Goal: Task Accomplishment & Management: Manage account settings

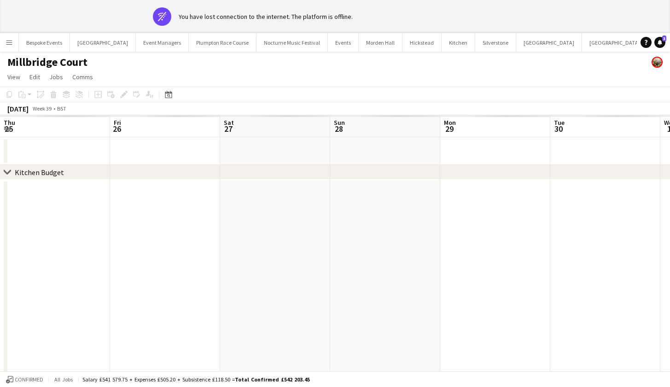
scroll to position [0, 226]
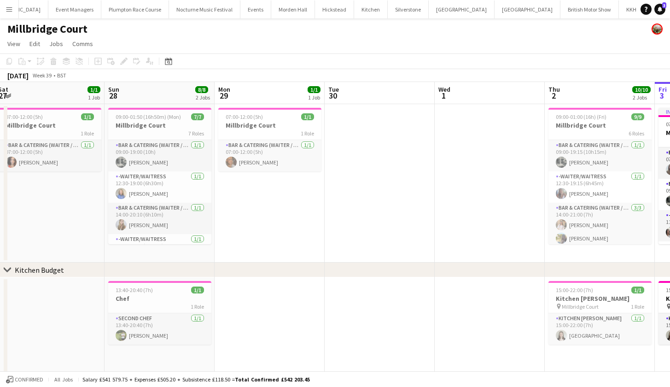
click at [7, 8] on app-icon "Menu" at bounding box center [9, 9] width 7 height 7
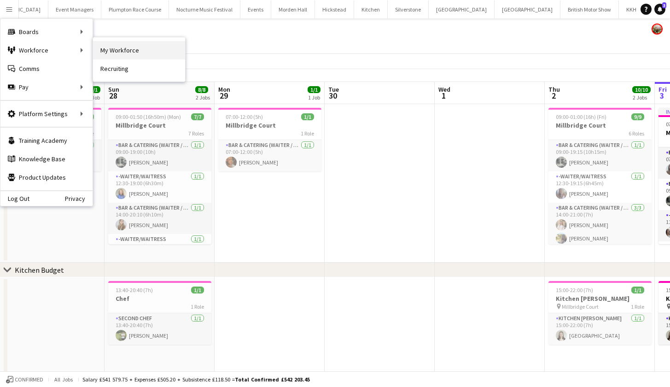
click at [104, 48] on link "My Workforce" at bounding box center [139, 50] width 92 height 18
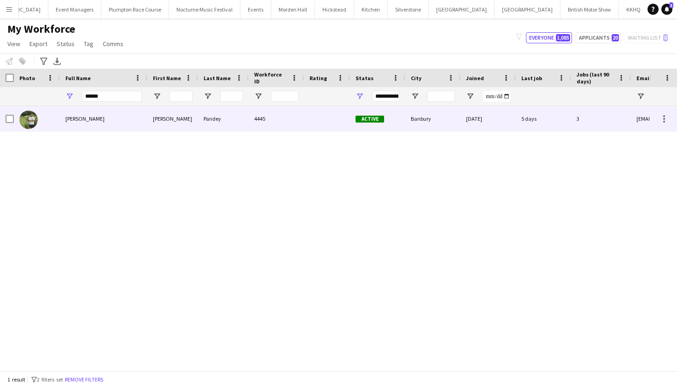
click at [111, 119] on div "[PERSON_NAME]" at bounding box center [104, 118] width 88 height 25
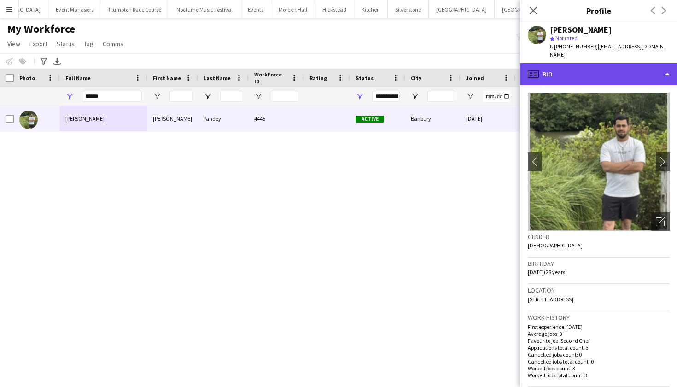
click at [564, 66] on div "profile Bio" at bounding box center [599, 74] width 157 height 22
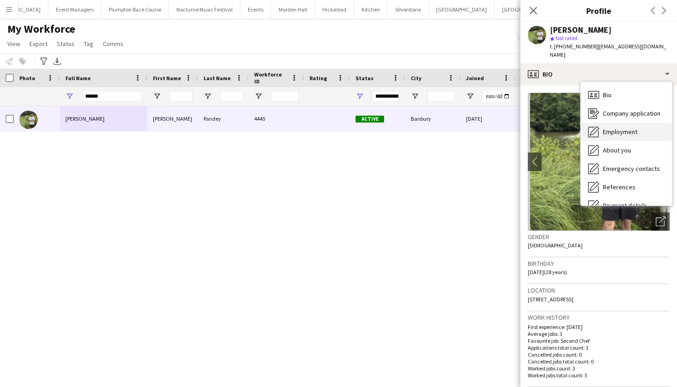
click at [611, 128] on span "Employment" at bounding box center [620, 132] width 35 height 8
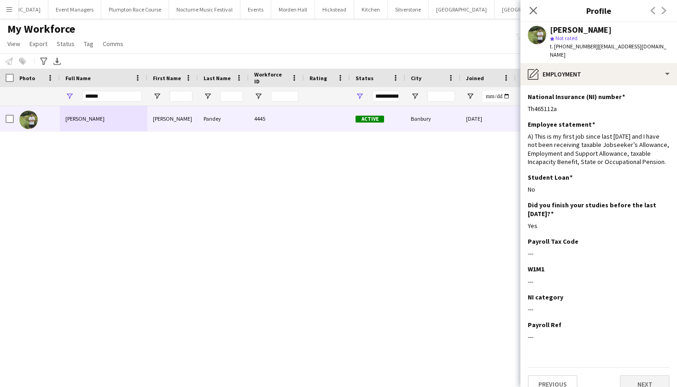
click at [636, 375] on button "Next" at bounding box center [645, 384] width 50 height 18
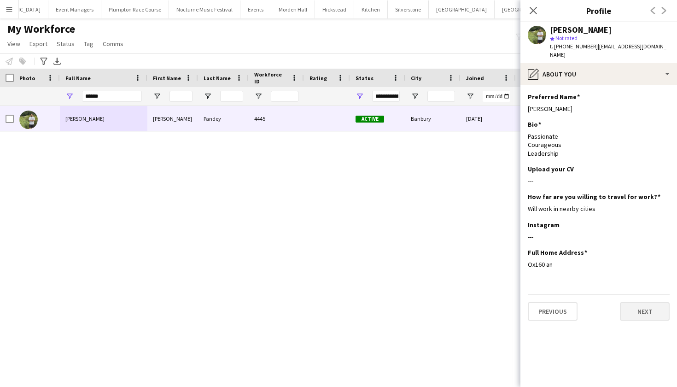
click at [633, 302] on button "Next" at bounding box center [645, 311] width 50 height 18
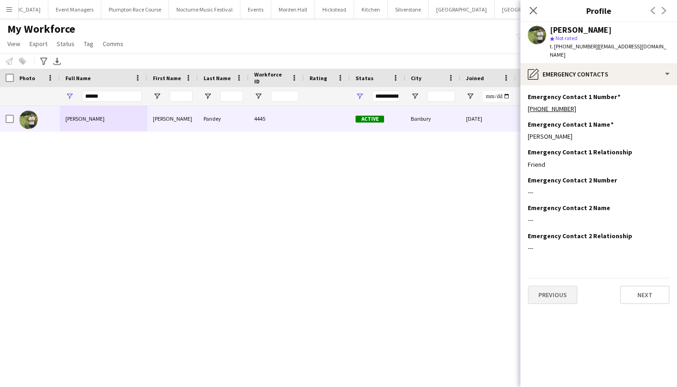
click at [550, 287] on button "Previous" at bounding box center [553, 295] width 50 height 18
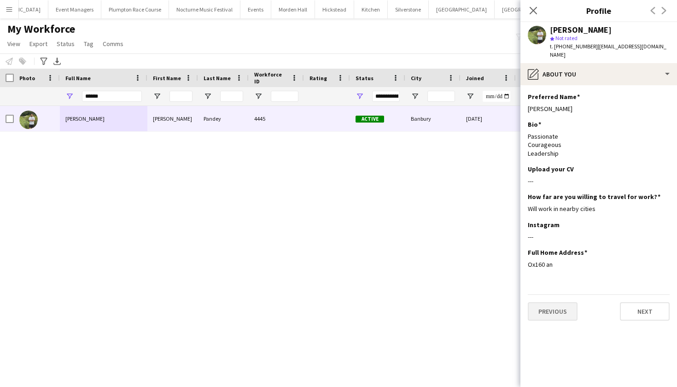
click at [550, 294] on div "Previous Next" at bounding box center [599, 307] width 142 height 26
click at [551, 302] on button "Previous" at bounding box center [553, 311] width 50 height 18
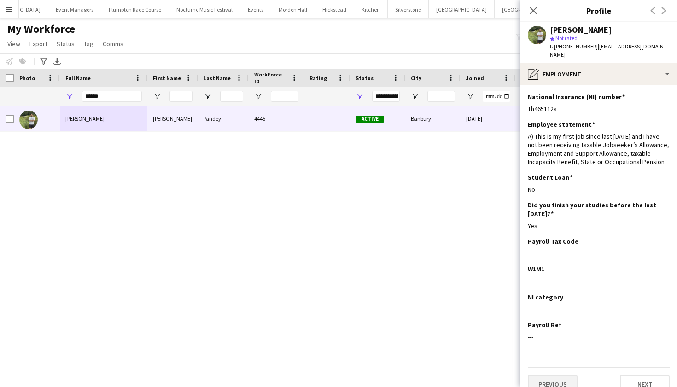
click at [550, 375] on button "Previous" at bounding box center [553, 384] width 50 height 18
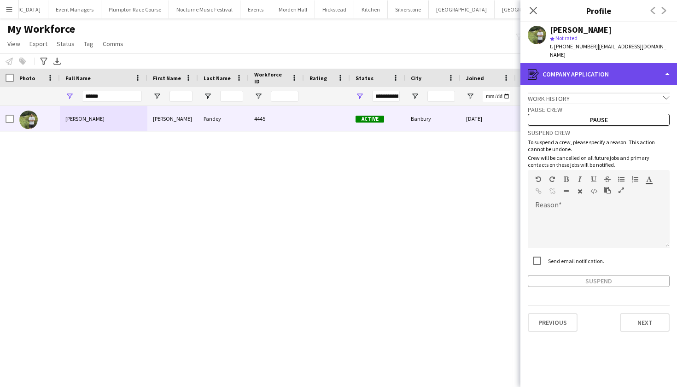
click at [584, 63] on div "register Company application" at bounding box center [599, 74] width 157 height 22
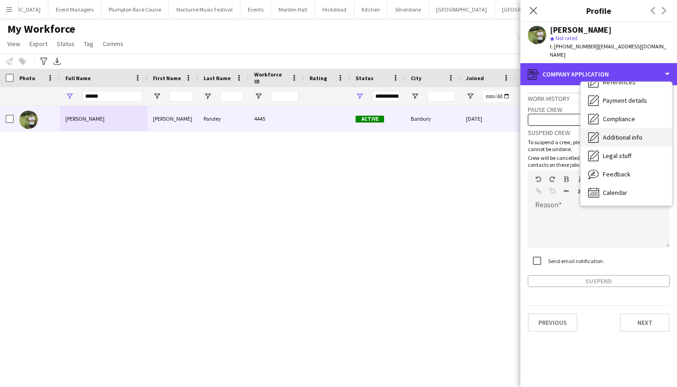
scroll to position [105, 0]
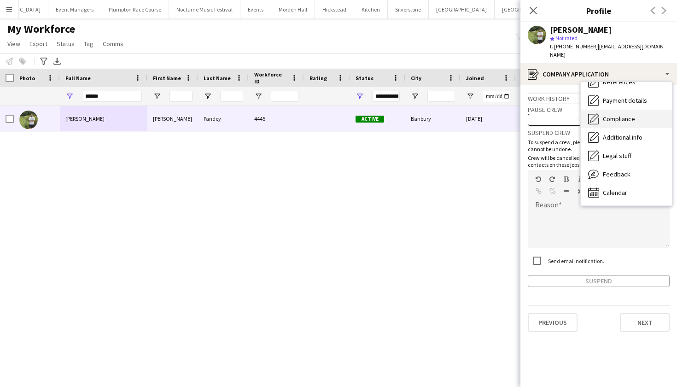
click at [625, 116] on div "Compliance Compliance" at bounding box center [626, 119] width 91 height 18
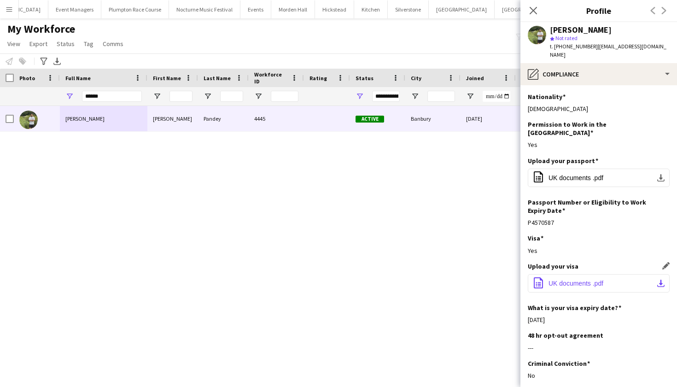
click at [574, 280] on span "UK documents .pdf" at bounding box center [576, 283] width 55 height 7
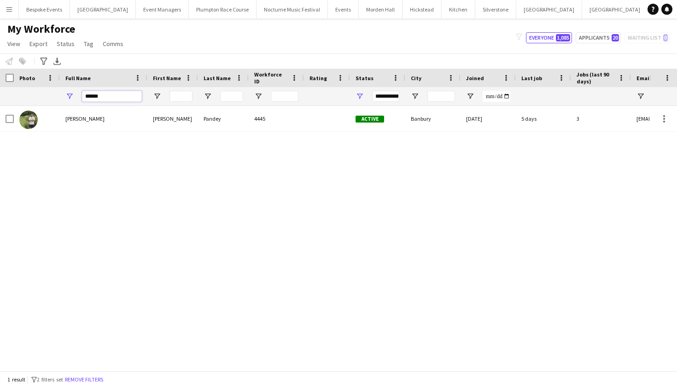
click at [122, 94] on input "******" at bounding box center [112, 96] width 60 height 11
type input "*"
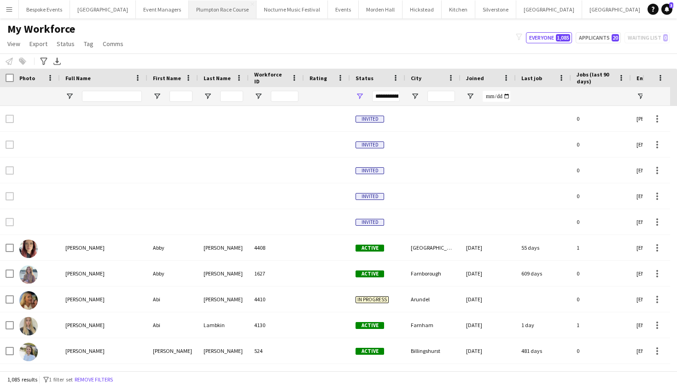
click at [220, 9] on button "Plumpton Race Course Close" at bounding box center [223, 9] width 68 height 18
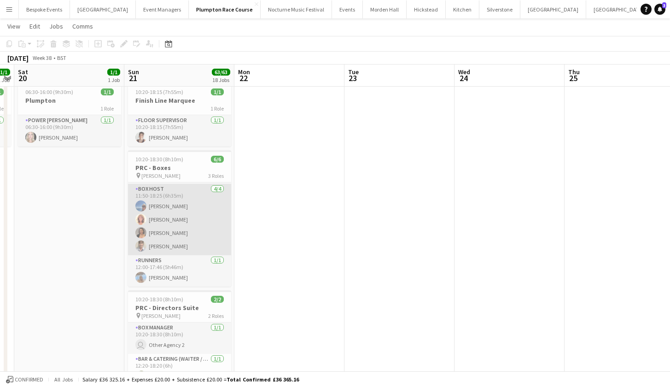
scroll to position [29, 0]
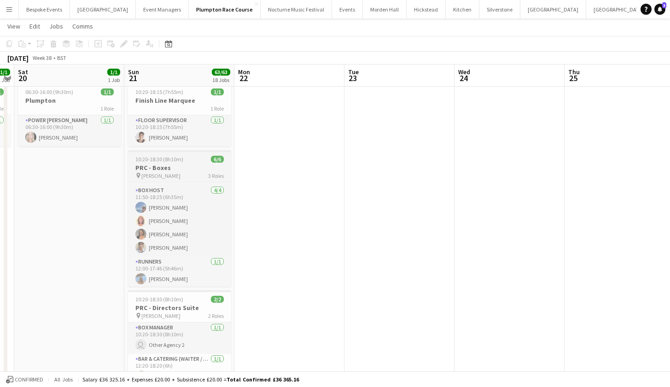
click at [159, 161] on span "10:20-18:30 (8h10m)" at bounding box center [159, 159] width 48 height 7
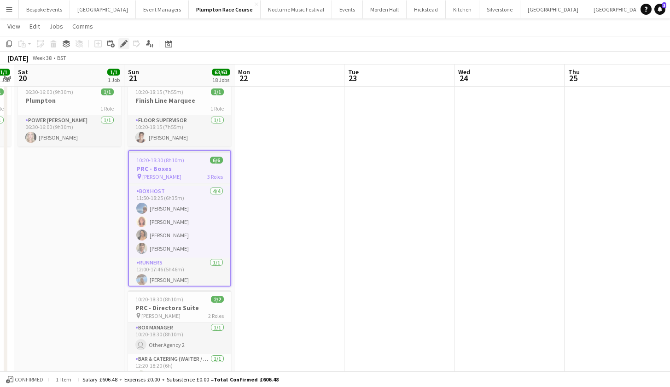
click at [126, 41] on icon at bounding box center [126, 41] width 2 height 2
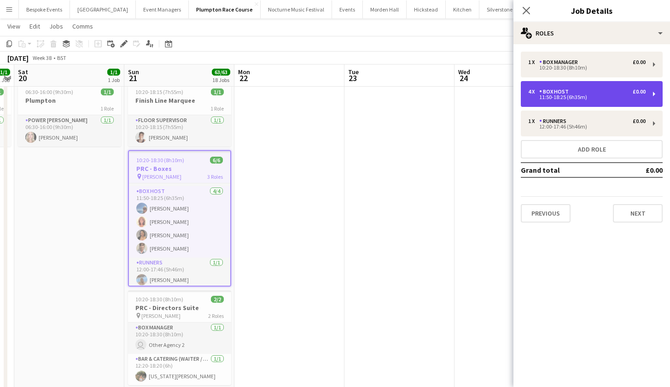
click at [596, 88] on div "4 x Box Host £0.00 11:50-18:25 (6h35m)" at bounding box center [592, 94] width 142 height 26
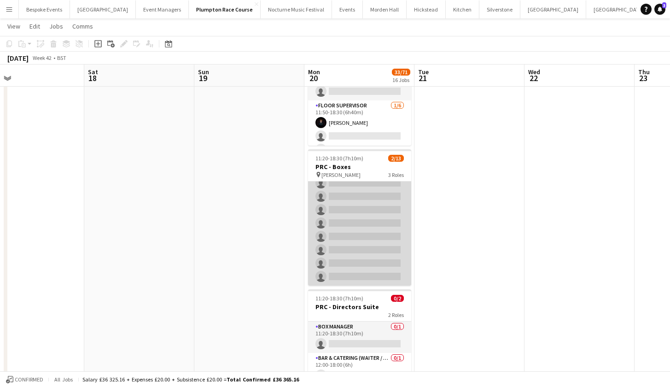
scroll to position [0, 0]
click at [351, 272] on app-card-role "Runners 0/10 12:00-17:30 (5h30m) single-neutral-actions single-neutral-actions …" at bounding box center [359, 213] width 103 height 152
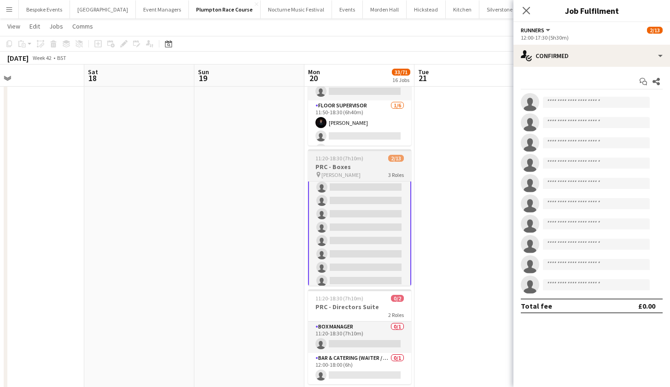
click at [335, 170] on h3 "PRC - Boxes" at bounding box center [359, 167] width 103 height 8
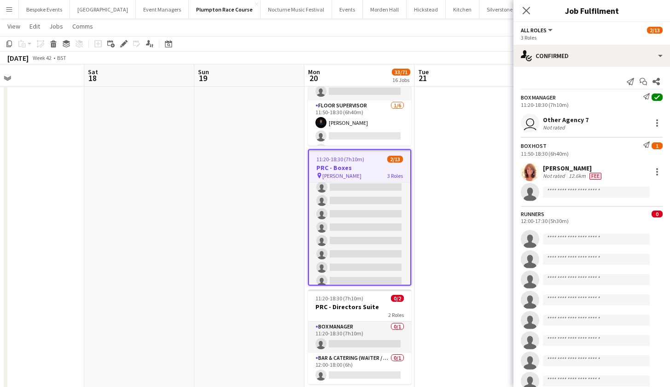
click at [125, 49] on app-toolbar "Copy Paste Paste Command V Paste with crew Command Shift V Paste linked Job [GE…" at bounding box center [335, 44] width 670 height 16
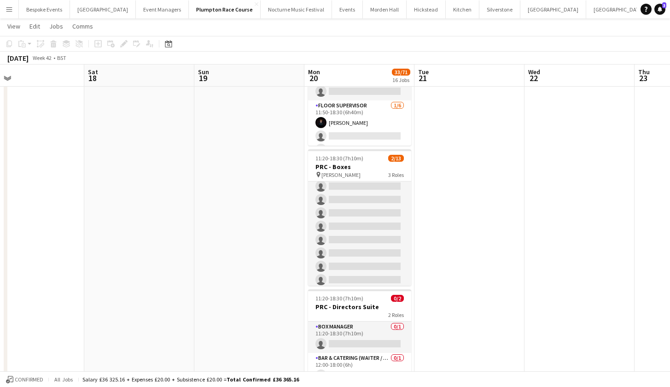
click at [124, 46] on div "Add job Add linked Job Edit Edit linked Job Applicants" at bounding box center [120, 43] width 70 height 11
click at [341, 172] on div "pin [PERSON_NAME] 3 Roles" at bounding box center [359, 174] width 103 height 7
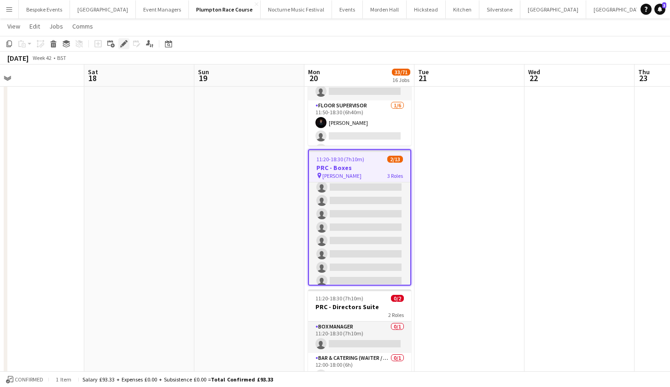
click at [125, 39] on div "Edit" at bounding box center [123, 43] width 11 height 11
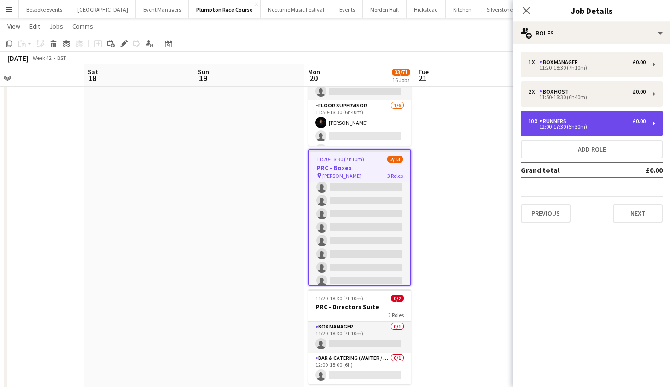
click at [602, 118] on div "10 x Runners £0.00" at bounding box center [586, 121] width 117 height 6
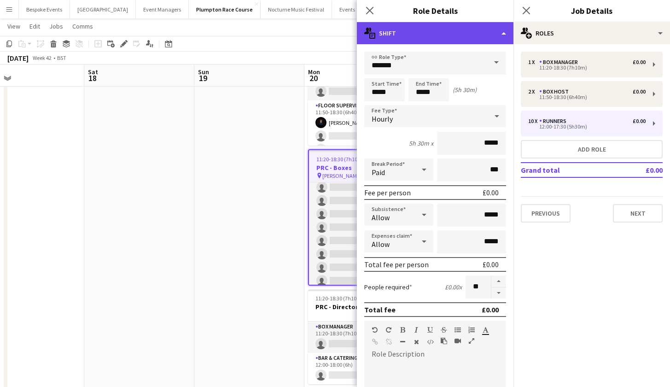
click at [503, 35] on div "multiple-actions-text Shift" at bounding box center [435, 33] width 157 height 22
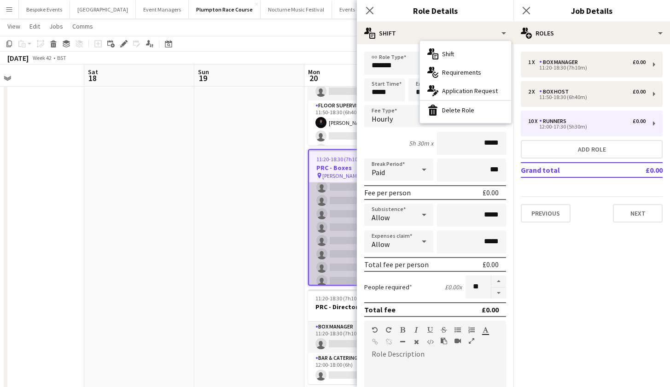
scroll to position [0, 356]
click at [333, 216] on app-card-role "Runners 0/10 12:00-17:30 (5h30m) single-neutral-actions single-neutral-actions …" at bounding box center [360, 214] width 101 height 152
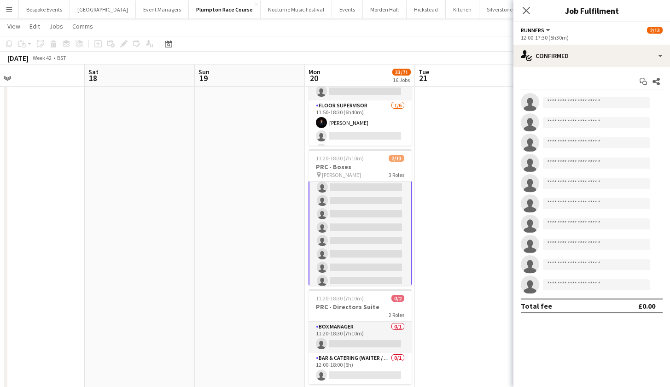
scroll to position [55, 0]
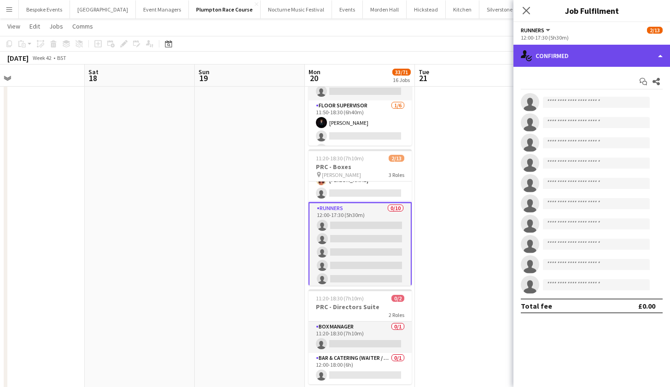
click at [574, 59] on div "single-neutral-actions-check-2 Confirmed" at bounding box center [592, 56] width 157 height 22
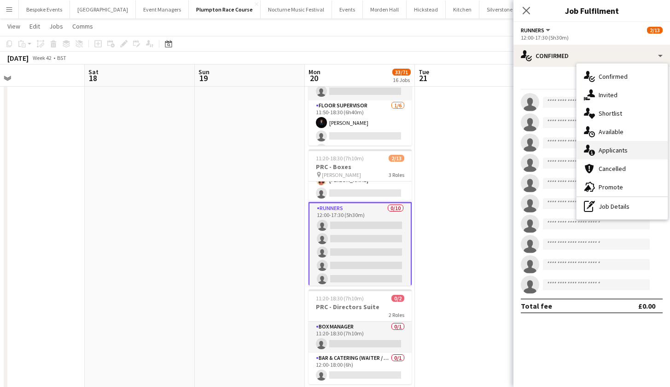
click at [615, 152] on span "Applicants" at bounding box center [613, 150] width 29 height 8
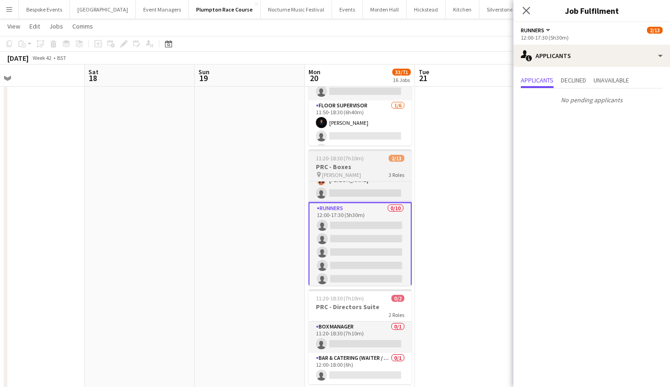
click at [335, 164] on h3 "PRC - Boxes" at bounding box center [360, 167] width 103 height 8
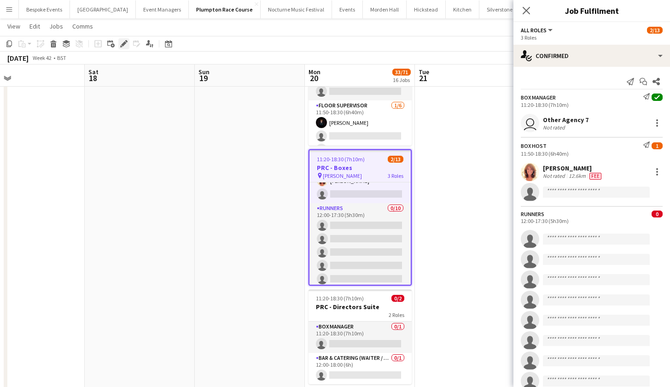
click at [120, 40] on icon "Edit" at bounding box center [123, 43] width 7 height 7
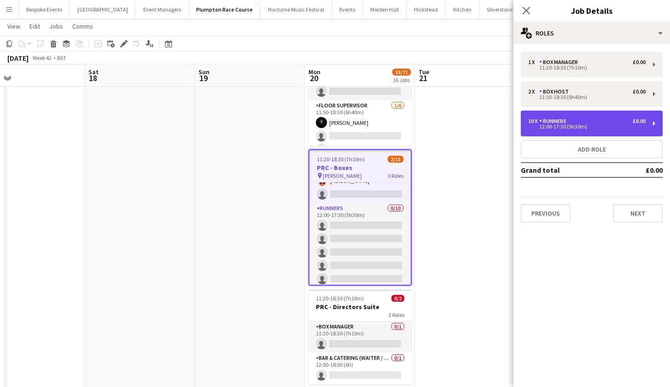
click at [533, 119] on div "10 x" at bounding box center [533, 121] width 11 height 6
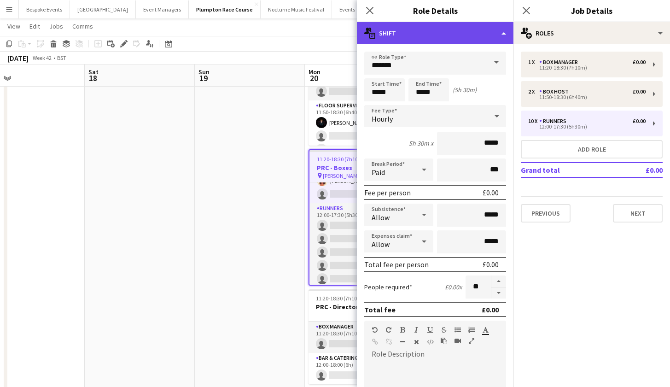
click at [503, 35] on div "multiple-actions-text Shift" at bounding box center [435, 33] width 157 height 22
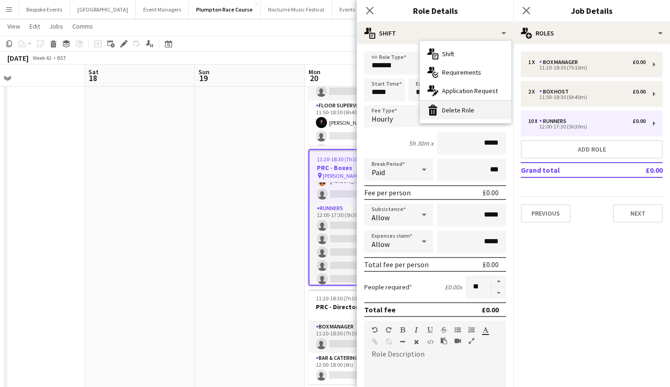
click at [489, 114] on div "bin-2 Delete Role" at bounding box center [465, 110] width 91 height 18
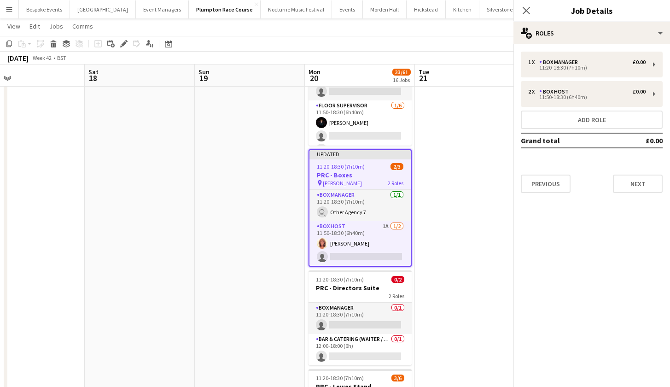
scroll to position [0, 0]
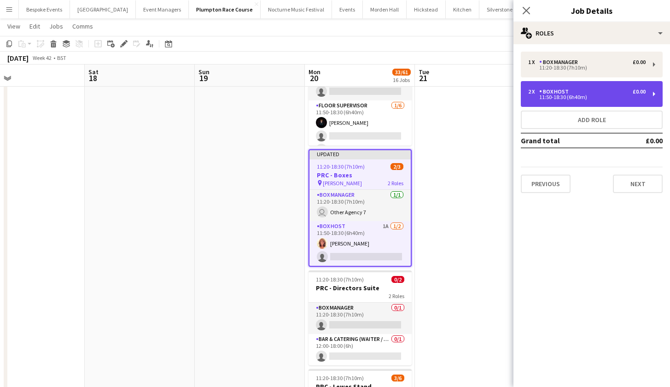
click at [587, 99] on div "11:50-18:30 (6h40m)" at bounding box center [586, 97] width 117 height 5
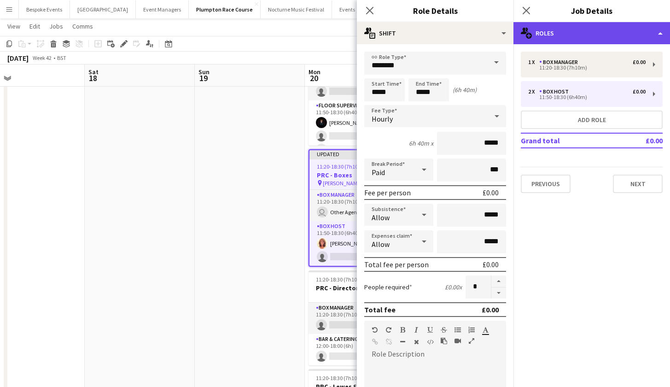
click at [616, 27] on div "multiple-users-add Roles" at bounding box center [592, 33] width 157 height 22
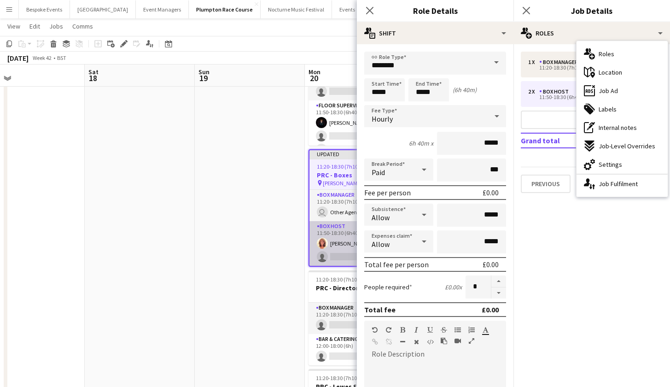
click at [324, 249] on app-card-role "Box Host 1A [DATE] 11:50-18:30 (6h40m) [PERSON_NAME] single-neutral-actions" at bounding box center [360, 243] width 101 height 45
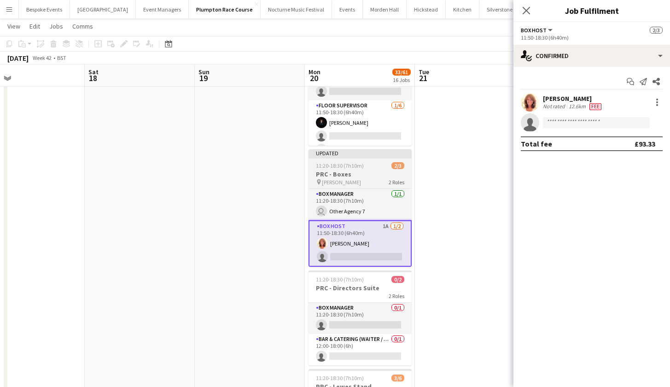
click at [347, 176] on h3 "PRC - Boxes" at bounding box center [360, 174] width 103 height 8
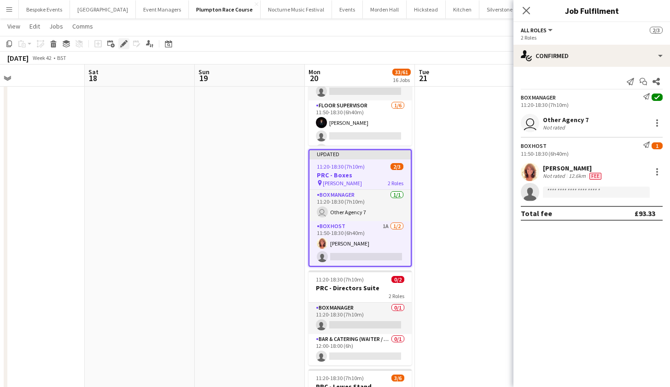
click at [125, 45] on icon "Edit" at bounding box center [123, 43] width 7 height 7
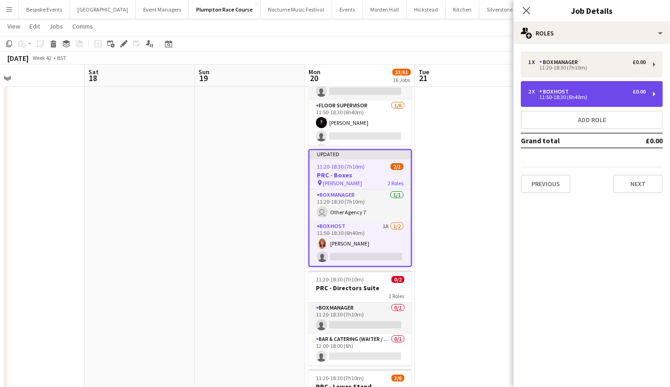
click at [556, 92] on div "Box Host" at bounding box center [555, 91] width 33 height 6
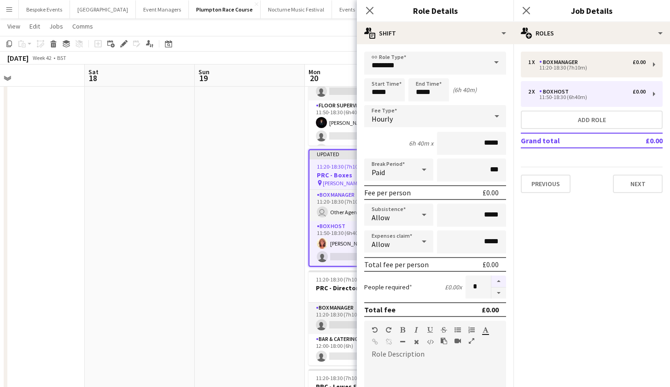
click at [495, 281] on button "button" at bounding box center [499, 281] width 15 height 12
type input "*"
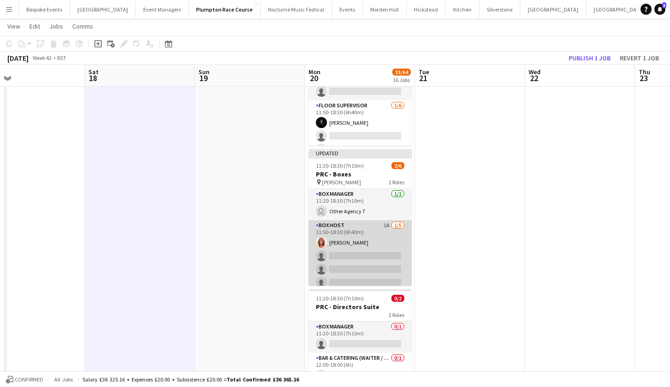
click at [354, 250] on app-card-role "Box Host 1A [DATE] 11:50-18:30 (6h40m) [PERSON_NAME] single-neutral-actions sin…" at bounding box center [360, 262] width 103 height 85
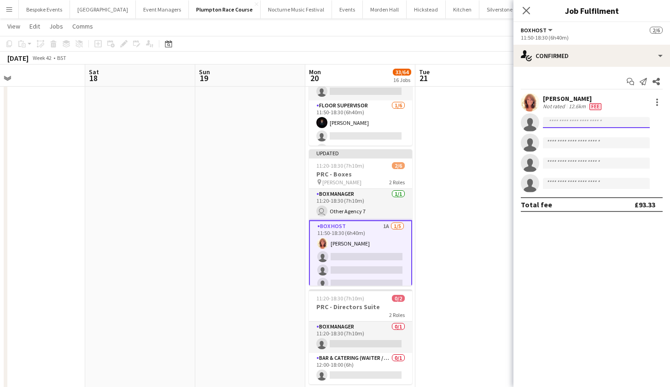
click at [589, 124] on input at bounding box center [596, 122] width 107 height 11
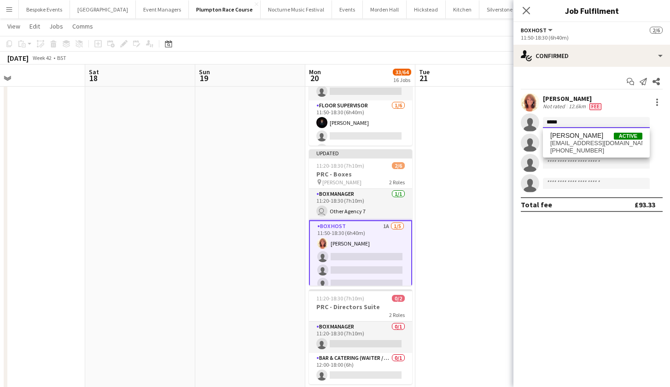
type input "*****"
drag, startPoint x: 589, startPoint y: 124, endPoint x: 592, endPoint y: 143, distance: 19.6
click at [592, 143] on span "[EMAIL_ADDRESS][DOMAIN_NAME]" at bounding box center [597, 143] width 92 height 7
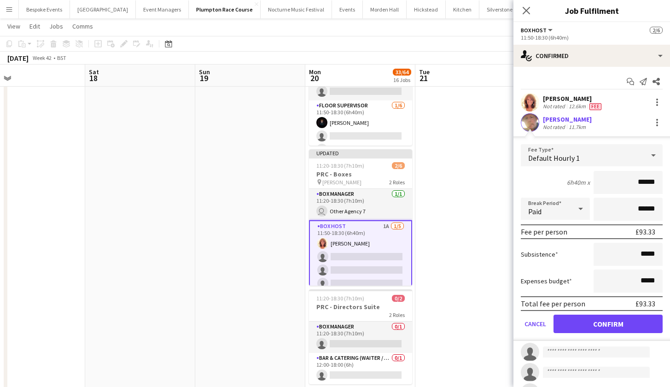
click at [589, 321] on button "Confirm" at bounding box center [608, 324] width 109 height 18
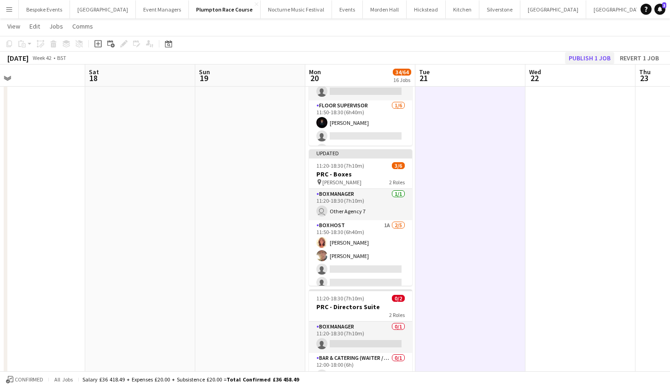
click at [586, 60] on button "Publish 1 job" at bounding box center [589, 58] width 49 height 12
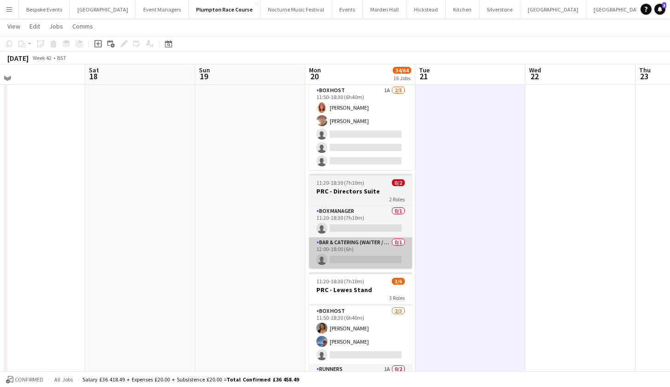
scroll to position [215, 0]
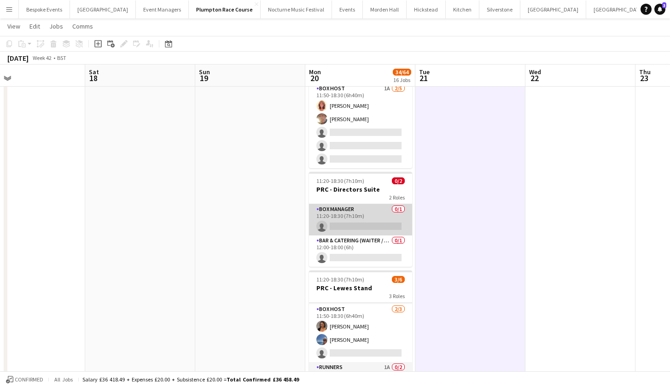
click at [351, 217] on app-card-role "Box Manager 0/1 11:20-18:30 (7h10m) single-neutral-actions" at bounding box center [360, 219] width 103 height 31
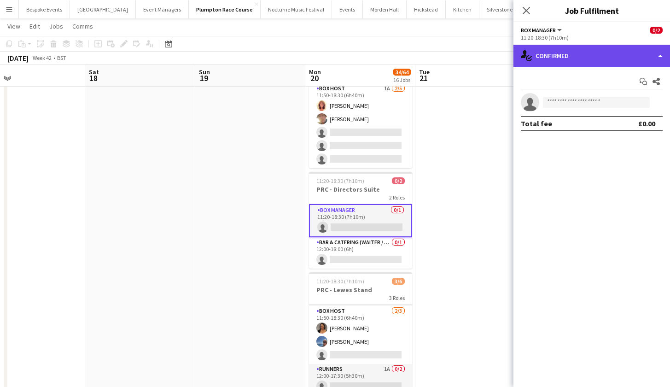
click at [559, 55] on div "single-neutral-actions-check-2 Confirmed" at bounding box center [592, 56] width 157 height 22
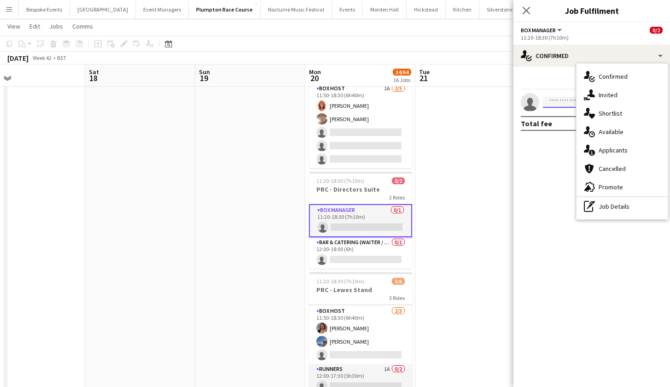
click at [556, 103] on input at bounding box center [596, 102] width 107 height 11
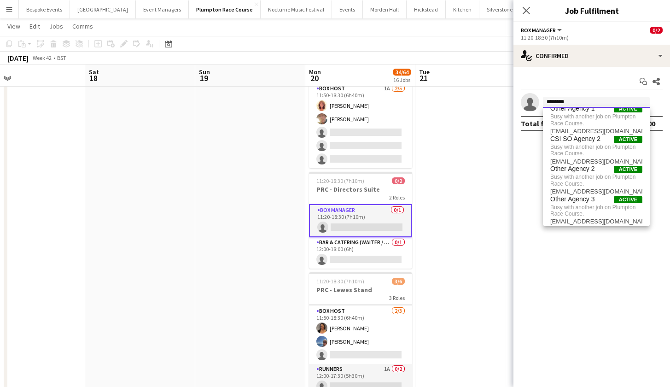
scroll to position [0, 0]
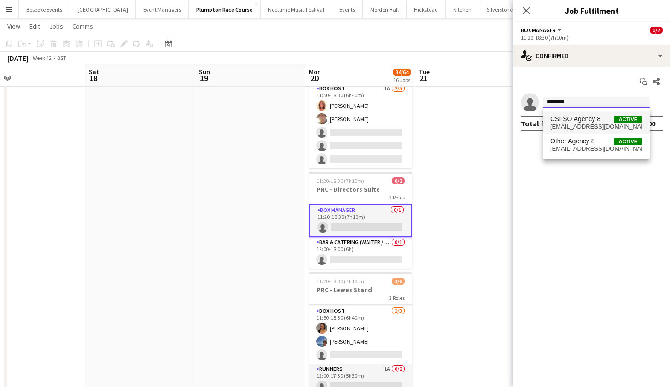
type input "********"
click at [571, 119] on span "CSI SO Agency 8" at bounding box center [576, 119] width 50 height 8
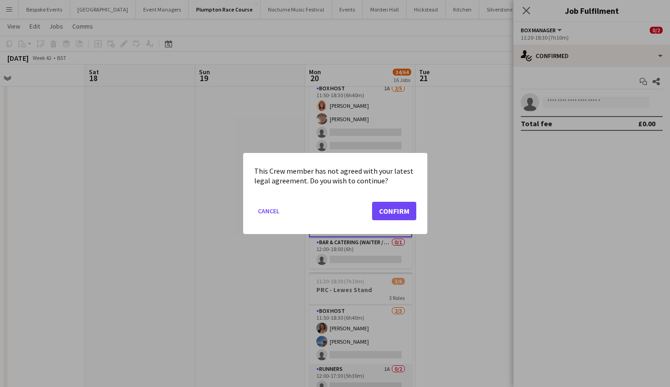
click at [386, 207] on button "Confirm" at bounding box center [394, 211] width 44 height 18
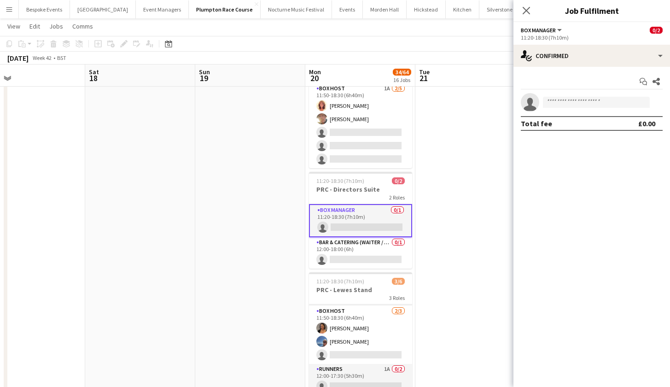
scroll to position [215, 0]
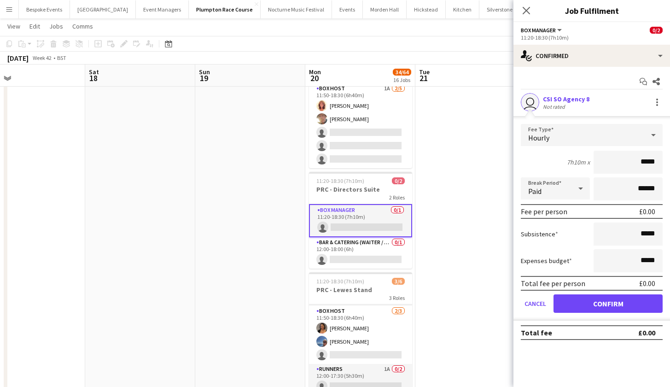
click at [619, 305] on button "Confirm" at bounding box center [608, 303] width 109 height 18
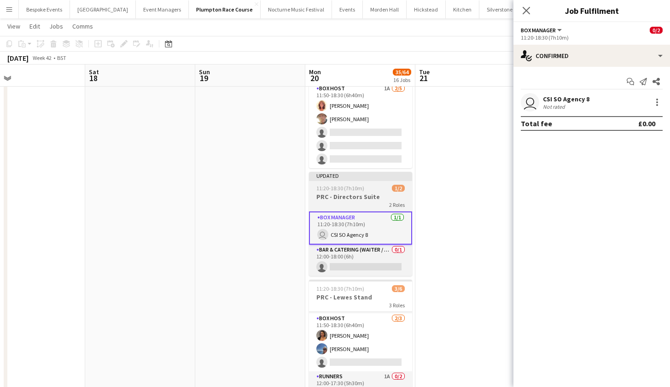
click at [346, 188] on span "11:20-18:30 (7h10m)" at bounding box center [340, 188] width 48 height 7
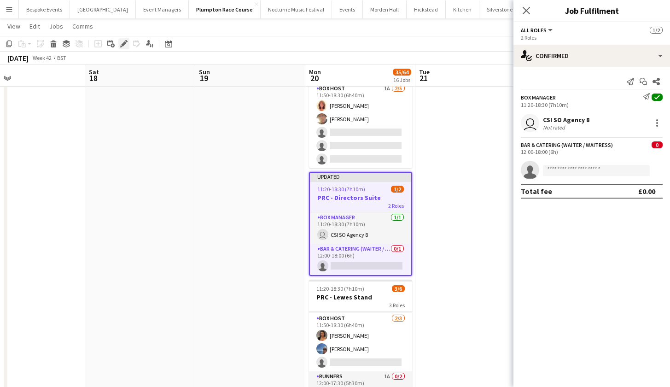
click at [124, 43] on icon at bounding box center [123, 43] width 5 height 5
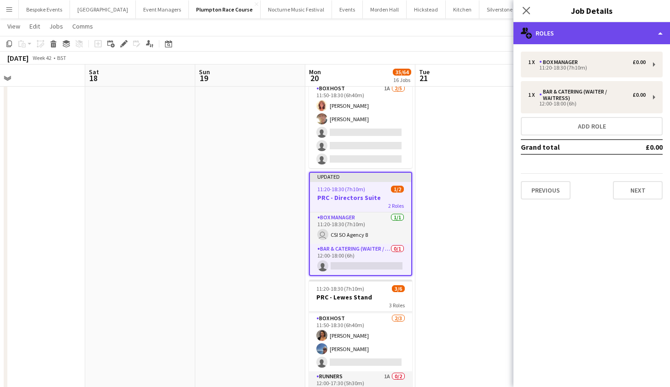
click at [612, 31] on div "multiple-users-add Roles" at bounding box center [592, 33] width 157 height 22
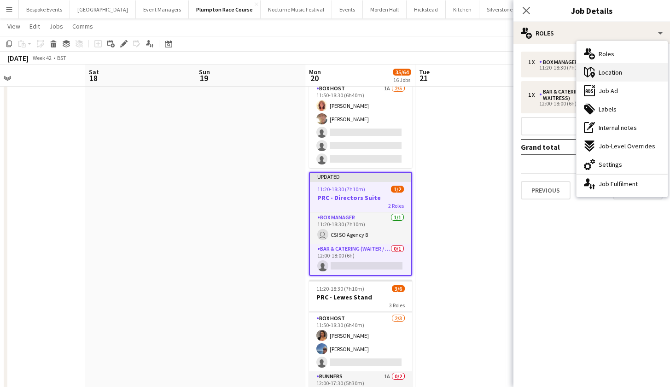
click at [615, 73] on span "Location" at bounding box center [610, 72] width 23 height 8
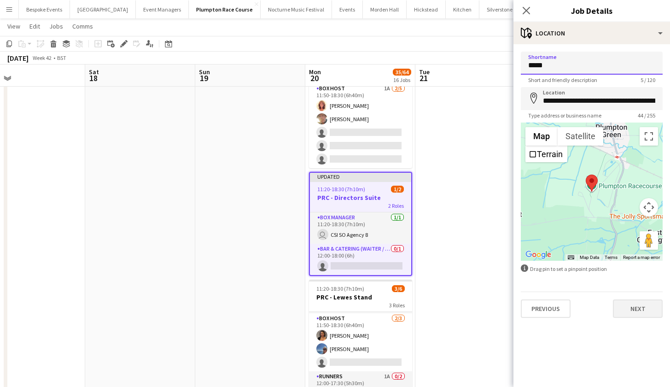
type input "*****"
click at [632, 310] on button "Next" at bounding box center [638, 308] width 50 height 18
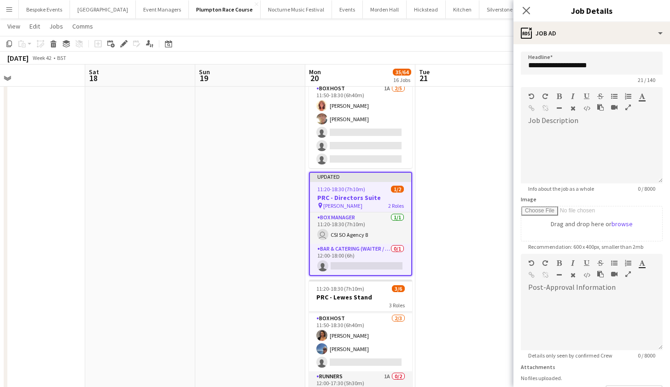
click at [479, 216] on app-date-cell at bounding box center [471, 386] width 110 height 997
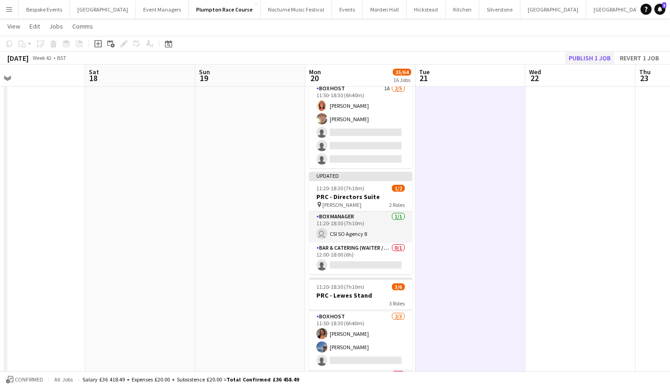
click at [611, 57] on button "Publish 1 job" at bounding box center [589, 58] width 49 height 12
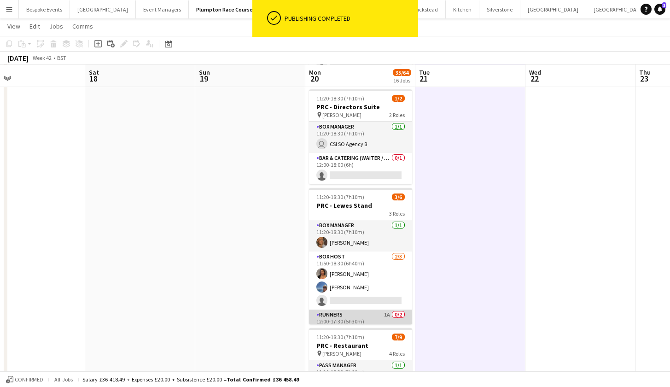
scroll to position [0, 0]
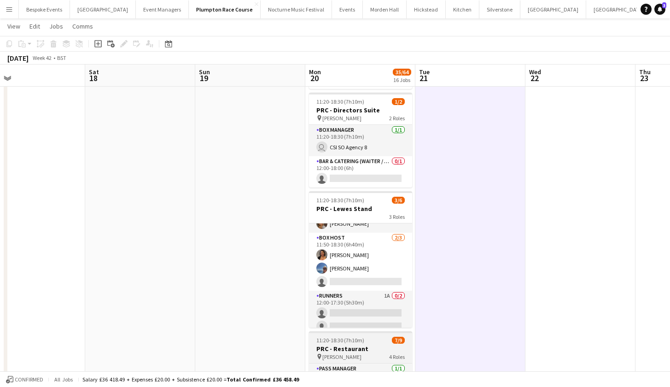
click at [363, 340] on div "11:20-18:30 (7h10m) 7/9" at bounding box center [360, 340] width 103 height 7
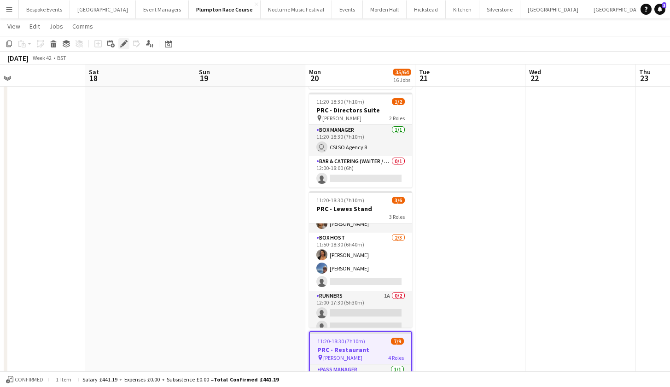
click at [125, 45] on icon "Edit" at bounding box center [123, 43] width 7 height 7
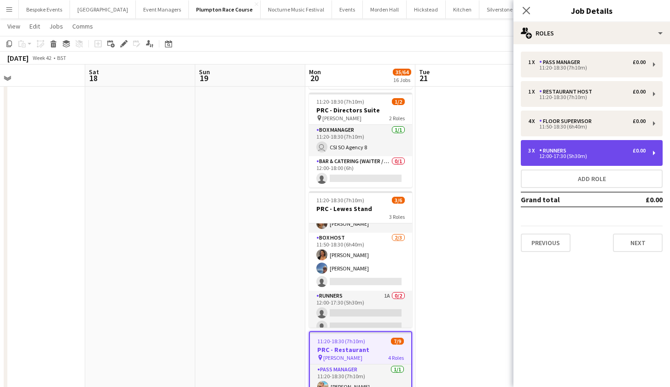
click at [609, 142] on div "3 x Runners £0.00 12:00-17:30 (5h30m)" at bounding box center [592, 153] width 142 height 26
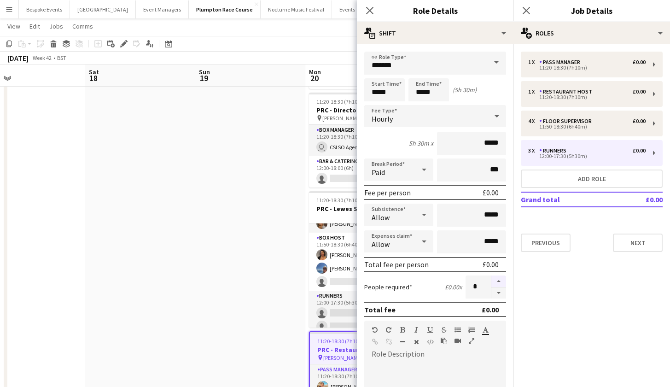
click at [495, 281] on button "button" at bounding box center [499, 281] width 15 height 12
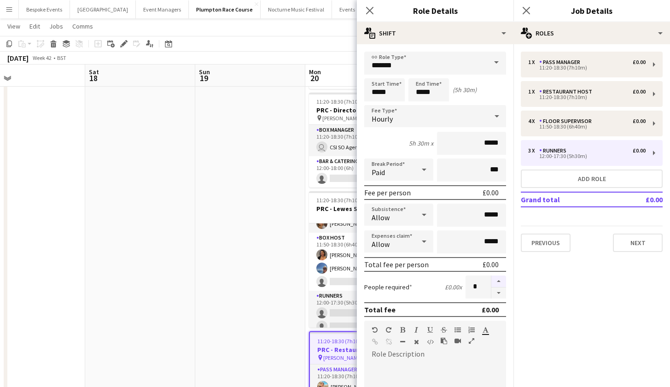
click at [495, 281] on button "button" at bounding box center [499, 281] width 15 height 12
type input "**"
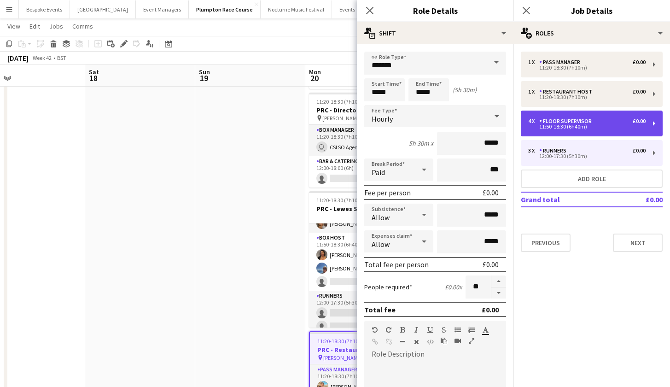
click at [572, 123] on div "Floor Supervisor" at bounding box center [567, 121] width 56 height 6
type input "**********"
type input "*****"
type input "*"
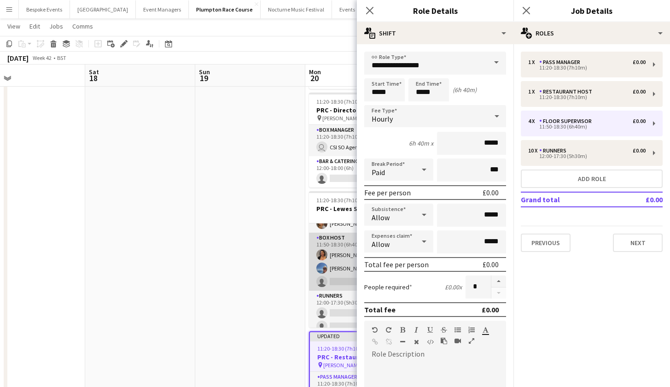
click at [338, 265] on app-card-role "Box Host [DATE] 11:50-18:30 (6h40m) [PERSON_NAME] [PERSON_NAME] single-neutral-…" at bounding box center [360, 262] width 103 height 58
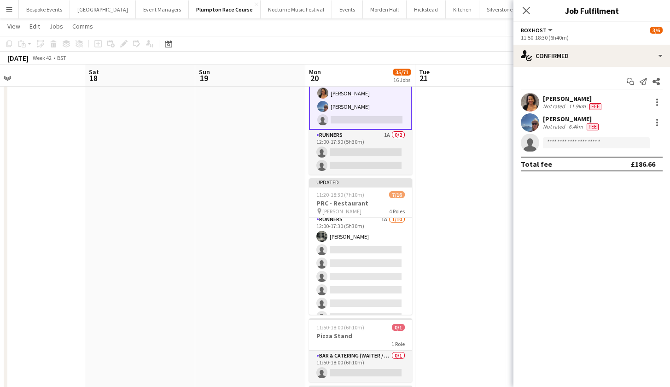
scroll to position [139, 0]
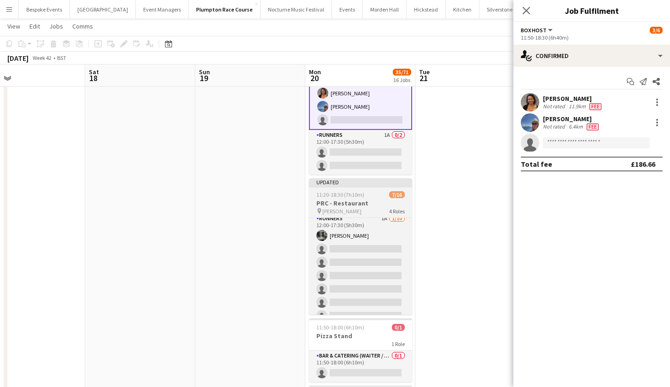
click at [340, 196] on span "11:20-18:30 (7h10m)" at bounding box center [340, 194] width 48 height 7
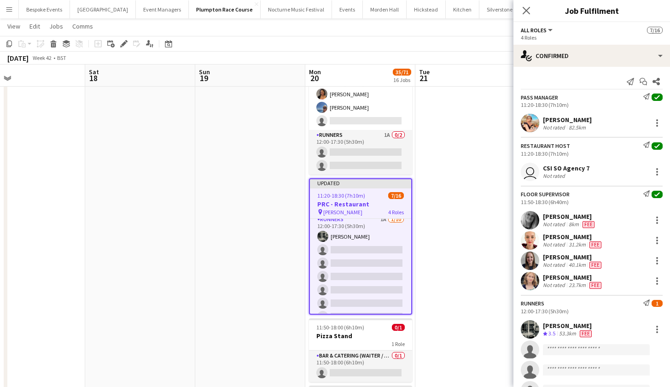
scroll to position [30, 0]
click at [124, 43] on icon at bounding box center [123, 43] width 5 height 5
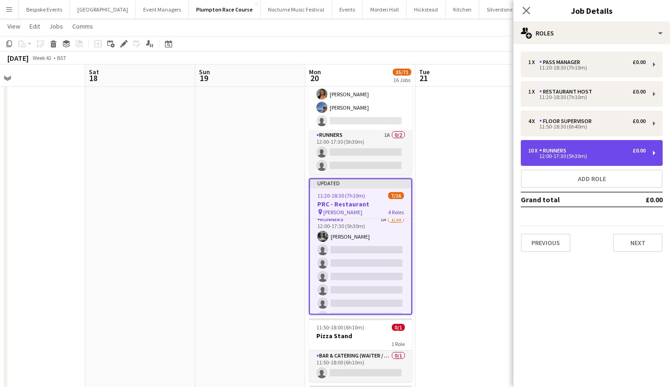
click at [590, 145] on div "10 x Runners £0.00 12:00-17:30 (5h30m)" at bounding box center [592, 153] width 142 height 26
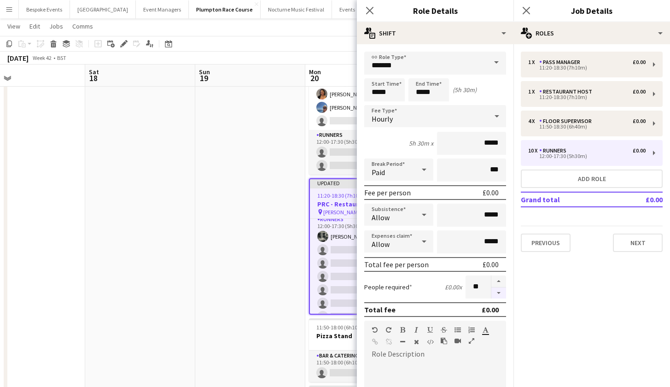
click at [492, 293] on button "button" at bounding box center [499, 293] width 15 height 12
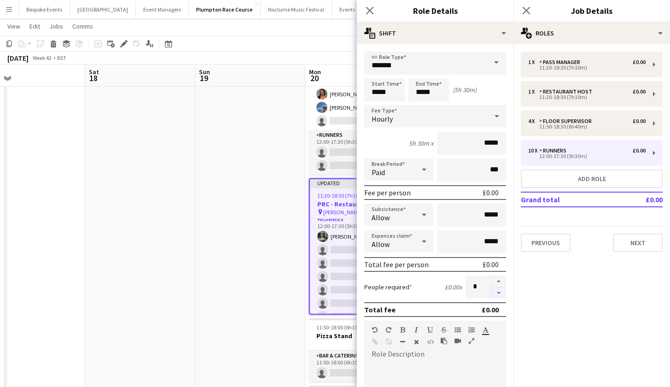
click at [492, 293] on button "button" at bounding box center [499, 293] width 15 height 12
type input "*"
click at [212, 262] on app-date-cell at bounding box center [250, 154] width 110 height 997
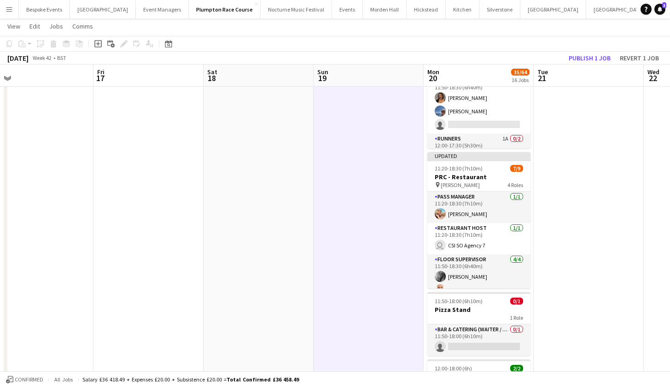
scroll to position [0, 359]
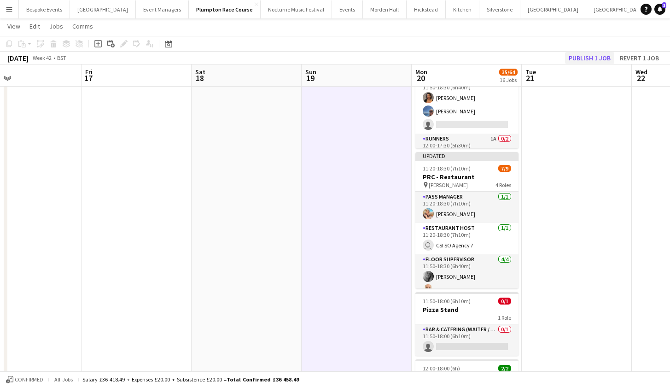
click at [606, 53] on button "Publish 1 job" at bounding box center [589, 58] width 49 height 12
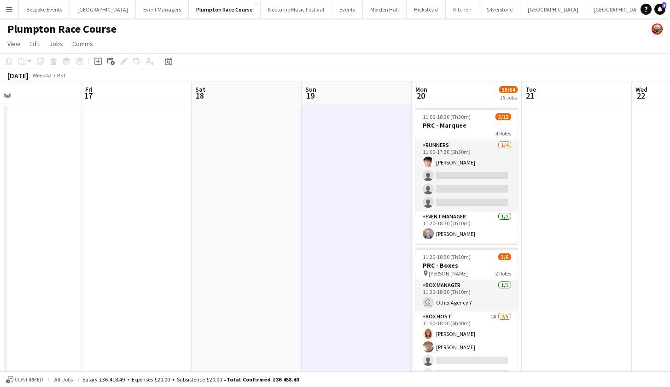
scroll to position [0, 0]
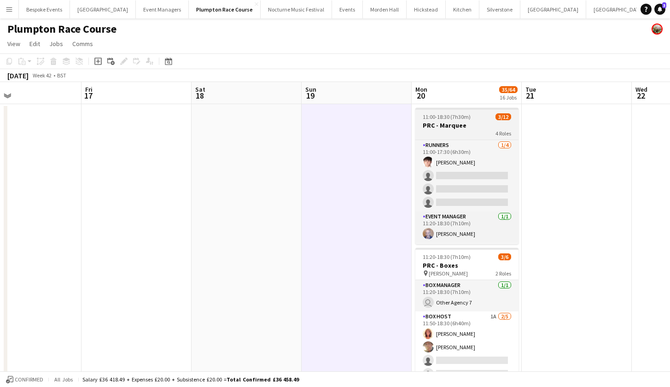
click at [470, 136] on div "4 Roles" at bounding box center [467, 132] width 103 height 7
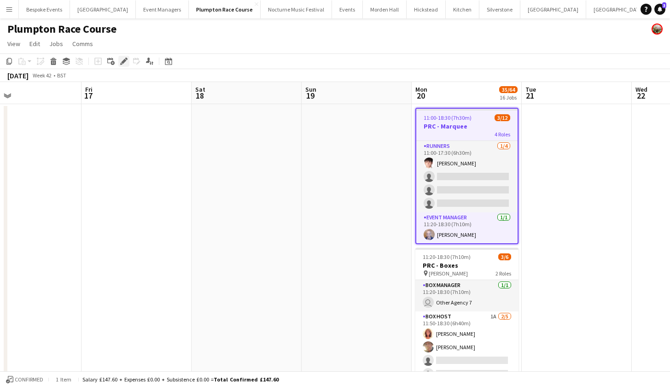
click at [125, 63] on icon "Edit" at bounding box center [123, 61] width 7 height 7
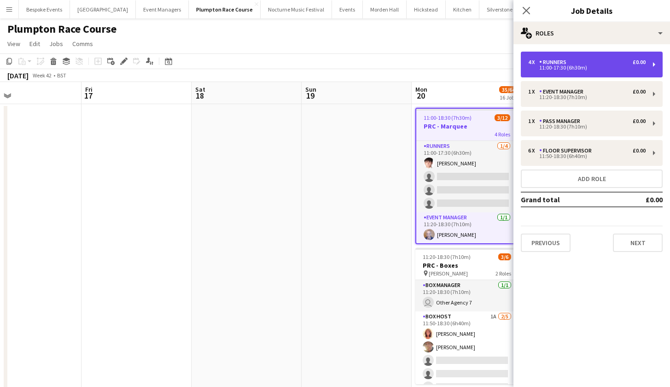
click at [580, 60] on div "4 x Runners £0.00" at bounding box center [586, 62] width 117 height 6
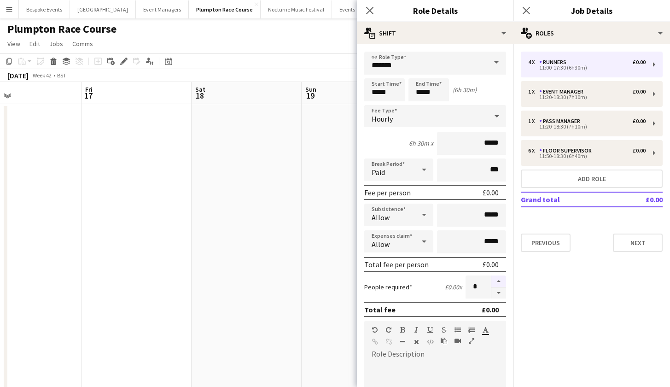
click at [493, 281] on button "button" at bounding box center [499, 281] width 15 height 12
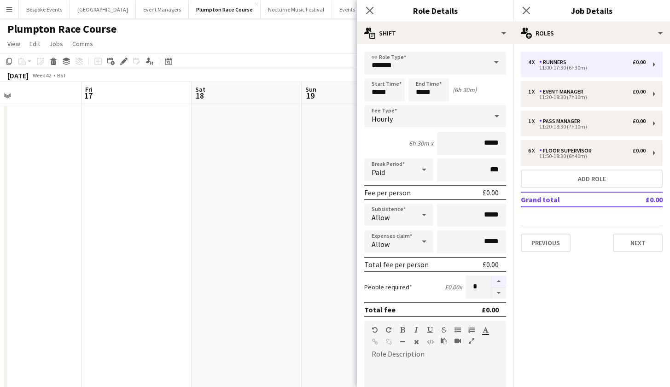
click at [493, 281] on button "button" at bounding box center [499, 281] width 15 height 12
type input "**"
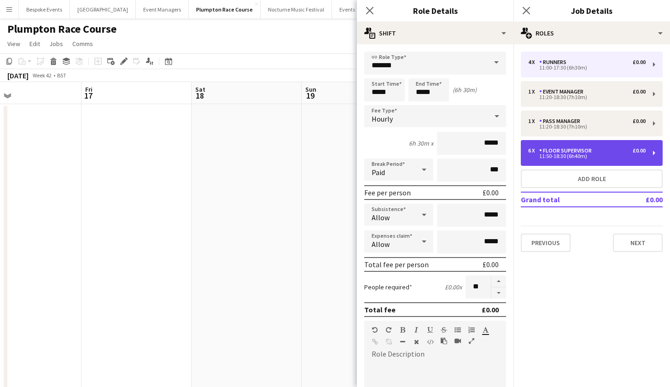
click at [576, 149] on div "Floor Supervisor" at bounding box center [567, 150] width 56 height 6
type input "**********"
type input "*****"
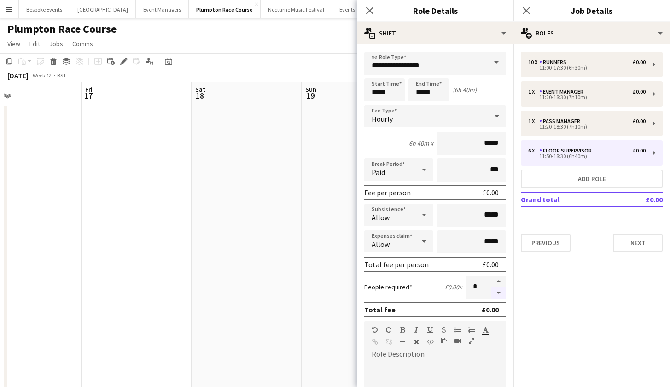
click at [492, 294] on button "button" at bounding box center [499, 293] width 15 height 12
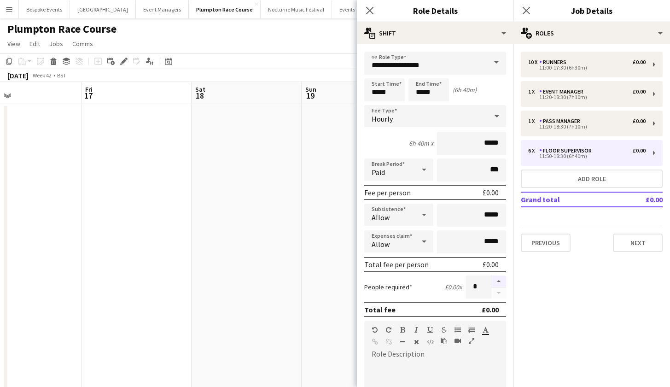
click at [492, 279] on button "button" at bounding box center [499, 281] width 15 height 12
type input "*"
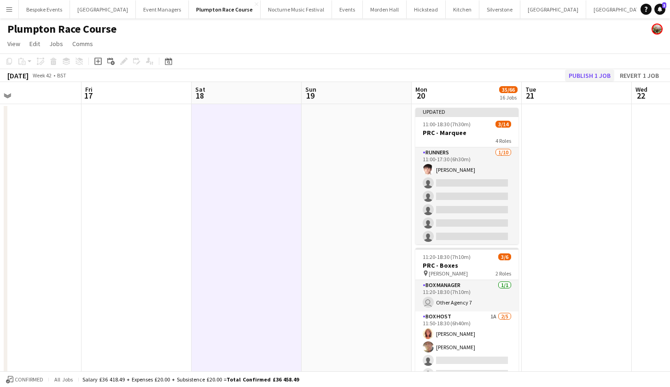
click at [582, 71] on button "Publish 1 job" at bounding box center [589, 76] width 49 height 12
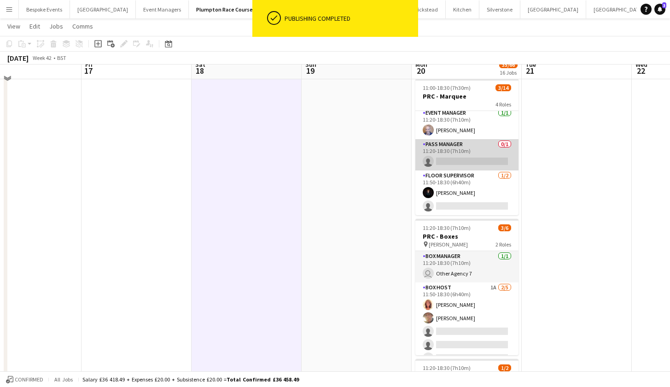
scroll to position [29, 0]
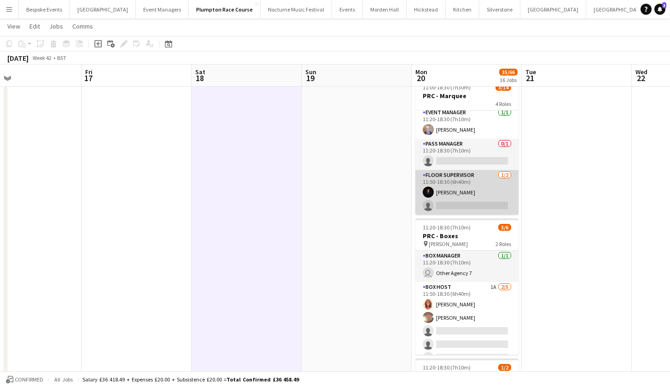
click at [494, 185] on app-card-role "Floor Supervisor [DATE] 11:50-18:30 (6h40m) [PERSON_NAME] single-neutral-actions" at bounding box center [467, 192] width 103 height 45
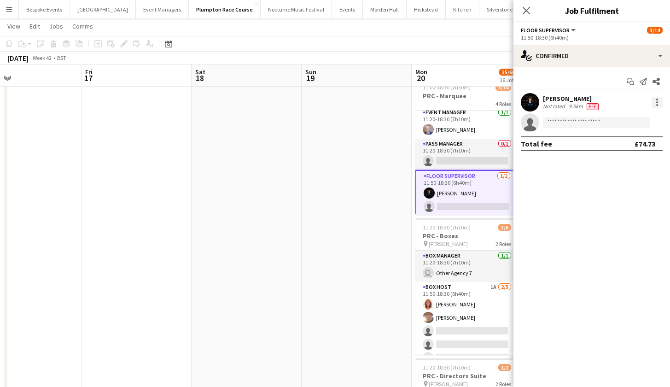
click at [658, 101] on div at bounding box center [657, 102] width 2 height 2
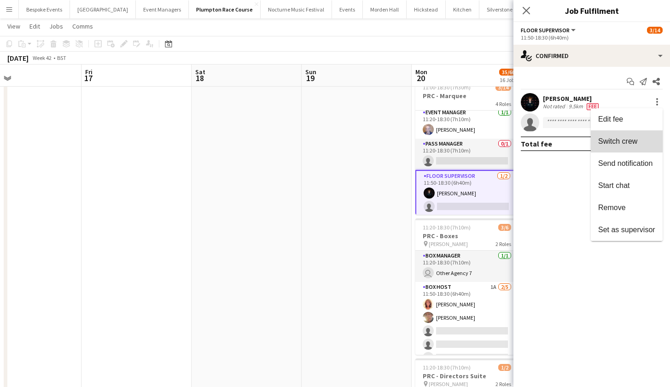
click at [633, 147] on button "Switch crew" at bounding box center [627, 141] width 72 height 22
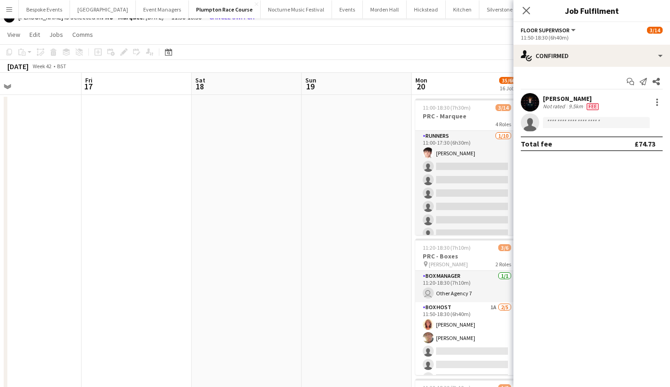
scroll to position [0, 0]
click at [453, 181] on app-card-role "Runners [DATE] 11:00-17:30 (6h30m) [PERSON_NAME] single-neutral-actions single-…" at bounding box center [467, 207] width 103 height 152
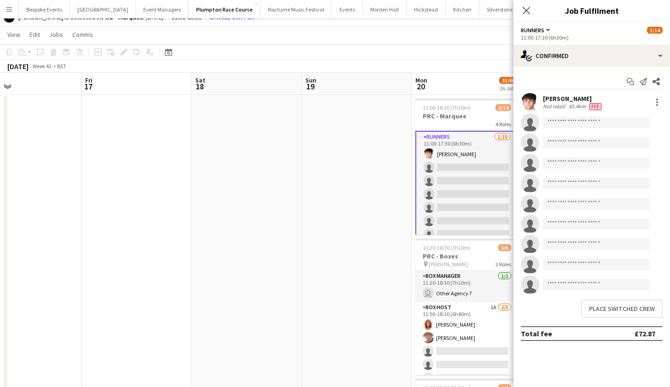
scroll to position [0, 0]
click at [621, 308] on button "Place switched crew" at bounding box center [622, 308] width 82 height 18
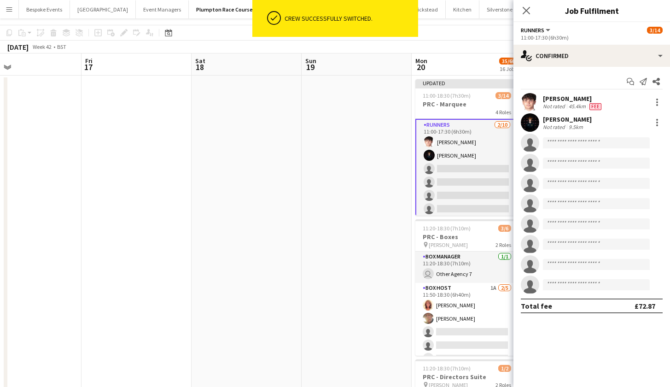
scroll to position [29, 0]
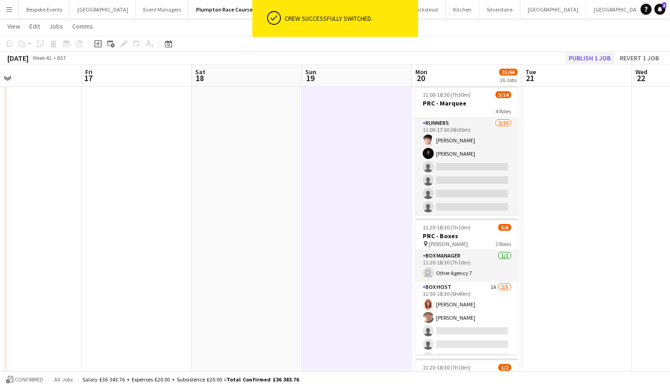
click at [600, 59] on button "Publish 1 job" at bounding box center [589, 58] width 49 height 12
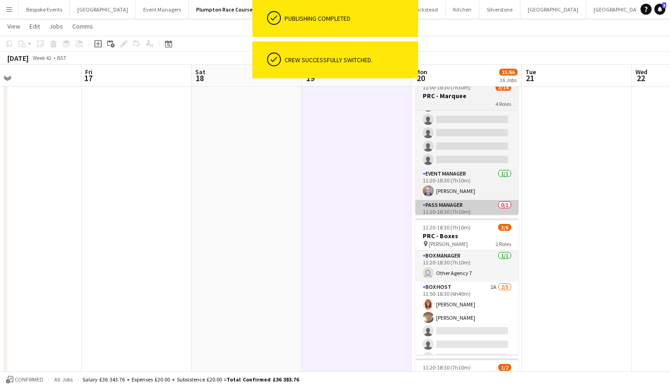
scroll to position [95, 0]
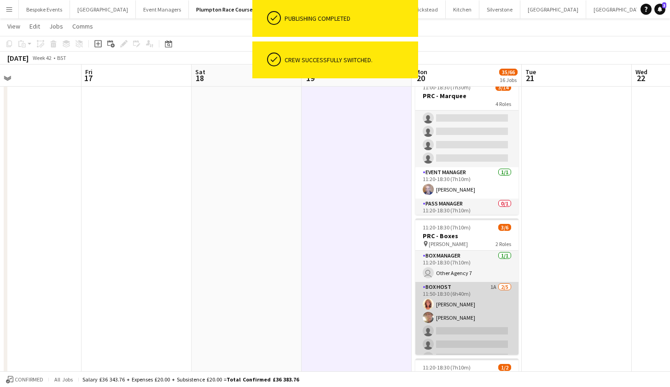
click at [477, 300] on app-card-role "Box Host 1A [DATE] 11:50-18:30 (6h40m) [PERSON_NAME] [PERSON_NAME] single-neutr…" at bounding box center [467, 324] width 103 height 85
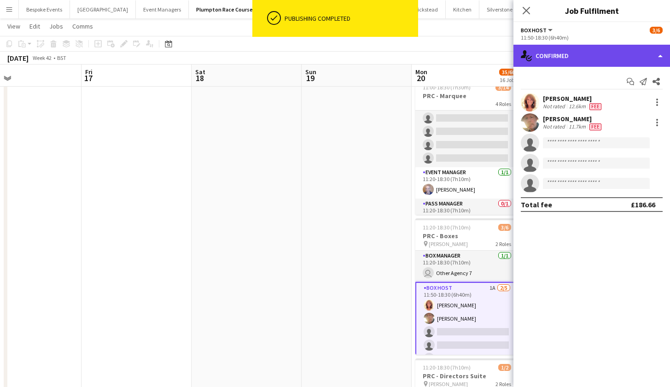
click at [620, 64] on div "single-neutral-actions-check-2 Confirmed" at bounding box center [592, 56] width 157 height 22
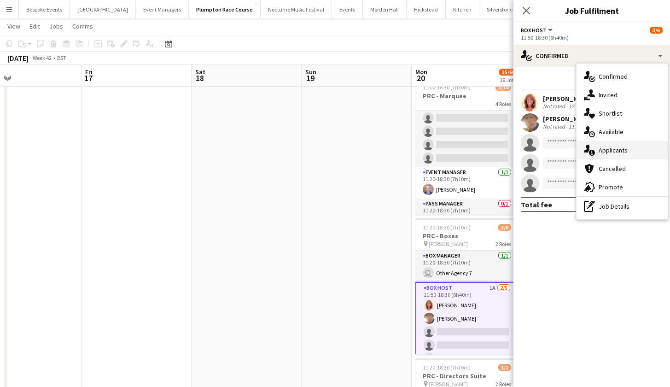
click at [621, 151] on span "Applicants" at bounding box center [613, 150] width 29 height 8
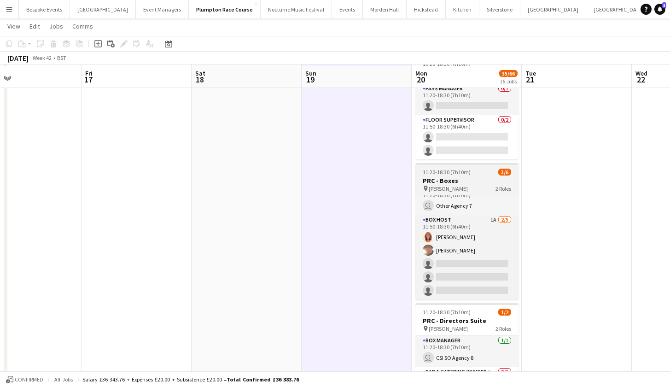
scroll to position [183, 0]
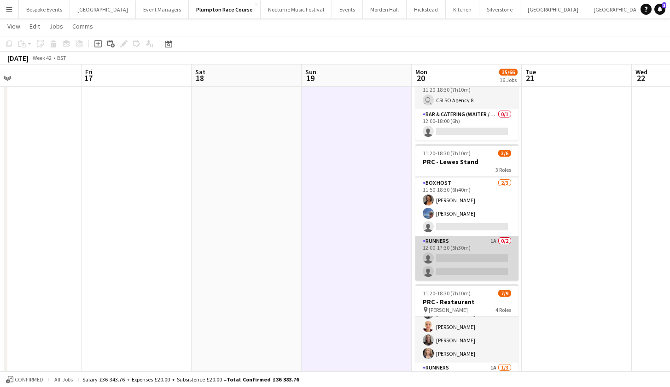
click at [476, 252] on app-card-role "Runners 1A 0/2 12:00-17:30 (5h30m) single-neutral-actions single-neutral-actions" at bounding box center [467, 258] width 103 height 45
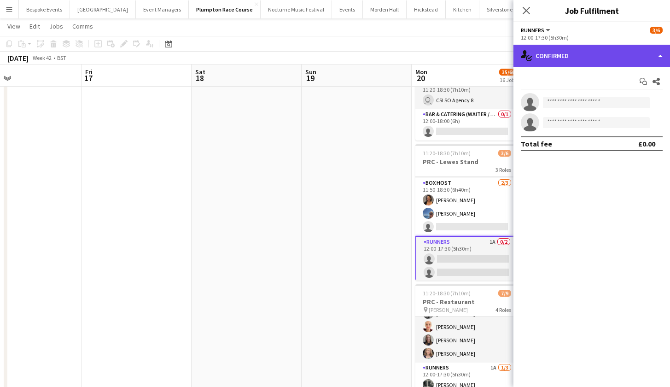
click at [599, 62] on div "single-neutral-actions-check-2 Confirmed" at bounding box center [592, 56] width 157 height 22
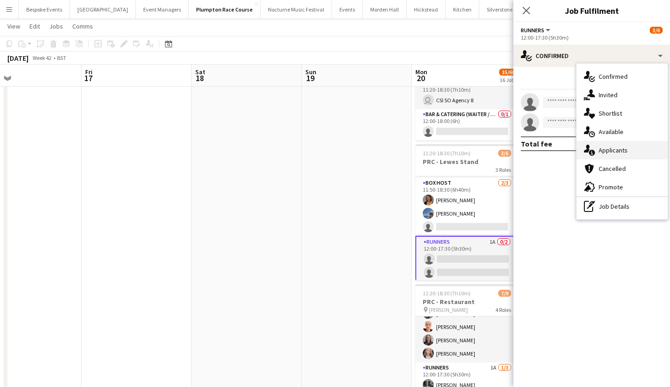
click at [615, 151] on span "Applicants" at bounding box center [613, 150] width 29 height 8
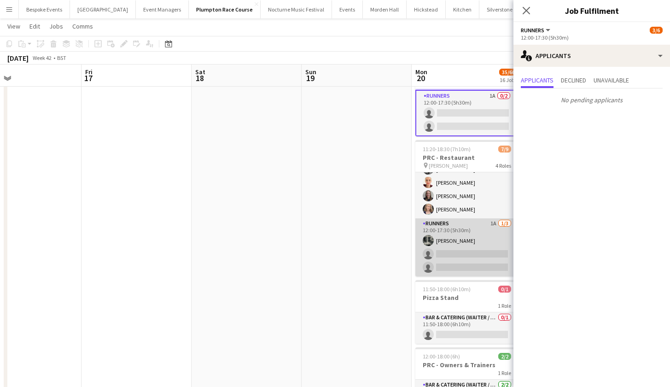
click at [465, 253] on app-card-role "Runners 1A [DATE] 12:00-17:30 (5h30m) [PERSON_NAME] single-neutral-actions sing…" at bounding box center [467, 247] width 103 height 58
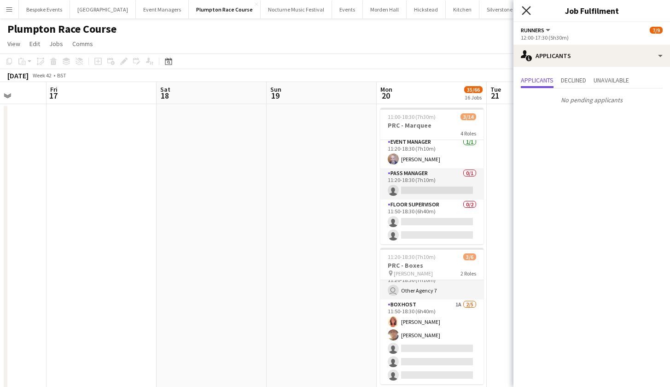
click at [529, 6] on icon "Close pop-in" at bounding box center [526, 10] width 9 height 9
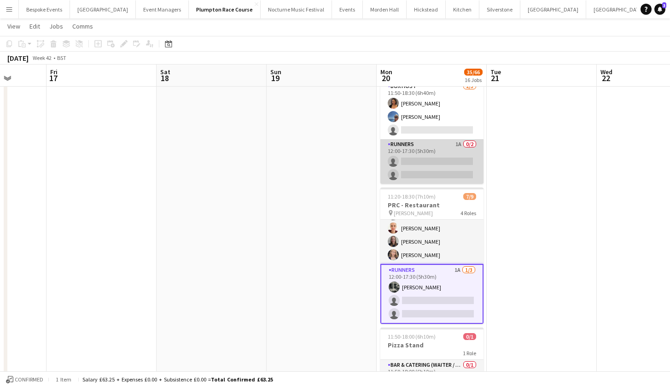
click at [437, 166] on app-card-role "Runners 1A 0/2 12:00-17:30 (5h30m) single-neutral-actions single-neutral-actions" at bounding box center [432, 161] width 103 height 45
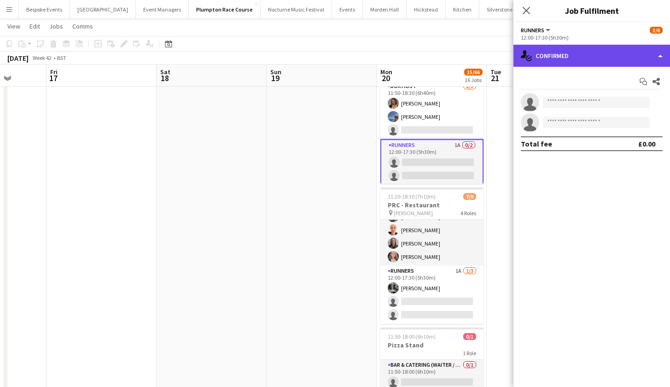
click at [574, 58] on div "single-neutral-actions-check-2 Confirmed" at bounding box center [592, 56] width 157 height 22
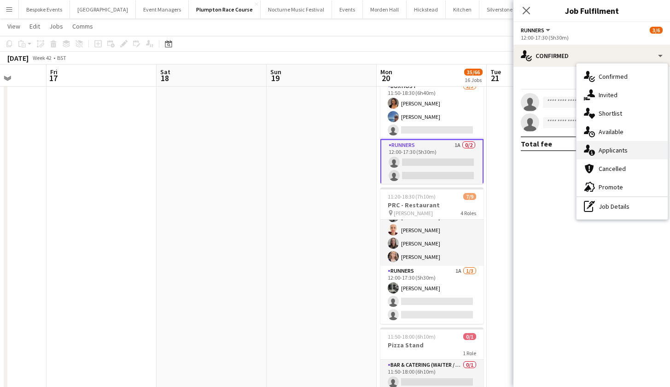
click at [616, 148] on span "Applicants" at bounding box center [613, 150] width 29 height 8
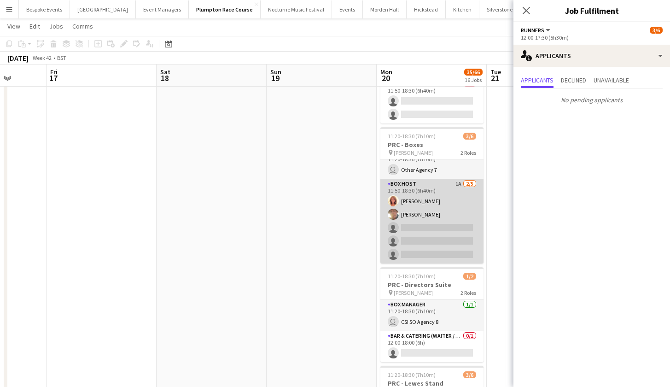
click at [426, 210] on app-card-role "Box Host 1A [DATE] 11:50-18:30 (6h40m) [PERSON_NAME] [PERSON_NAME] single-neutr…" at bounding box center [432, 221] width 103 height 85
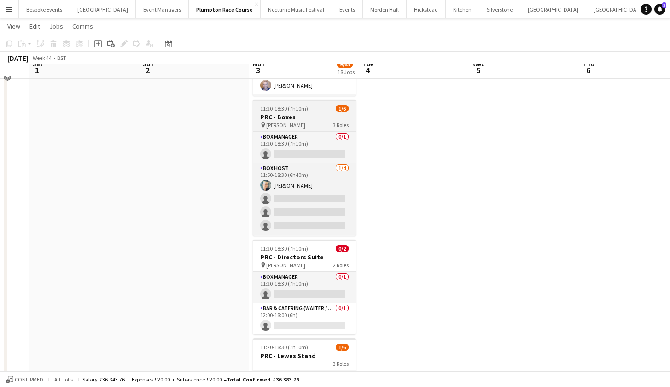
scroll to position [154, 0]
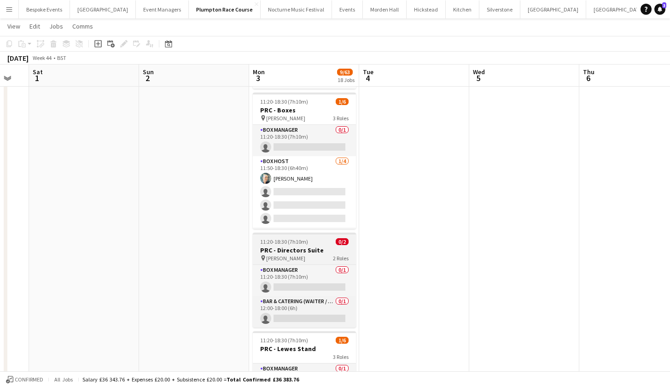
click at [280, 248] on h3 "PRC - Directors Suite" at bounding box center [304, 250] width 103 height 8
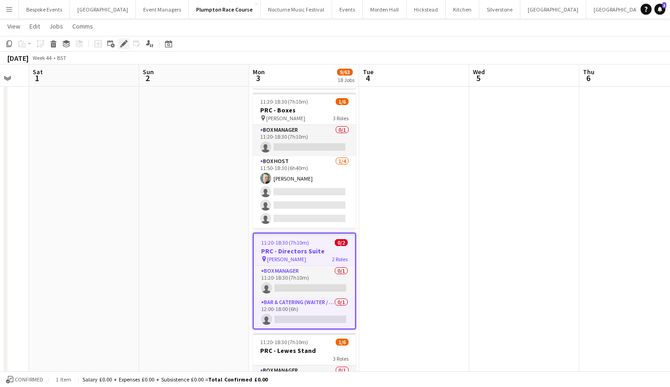
click at [126, 45] on icon "Edit" at bounding box center [123, 43] width 7 height 7
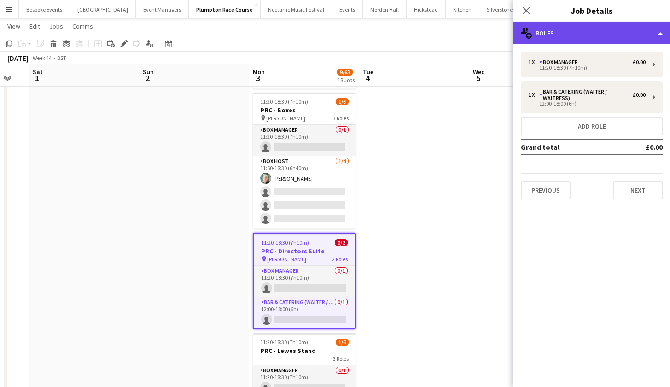
click at [561, 38] on div "multiple-users-add Roles" at bounding box center [592, 33] width 157 height 22
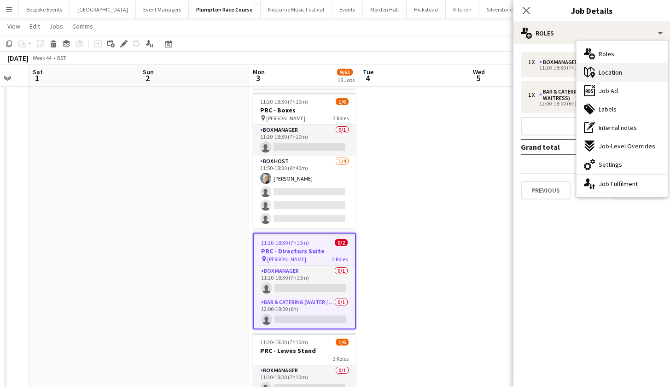
click at [592, 72] on icon "maps-pin-1" at bounding box center [589, 72] width 11 height 11
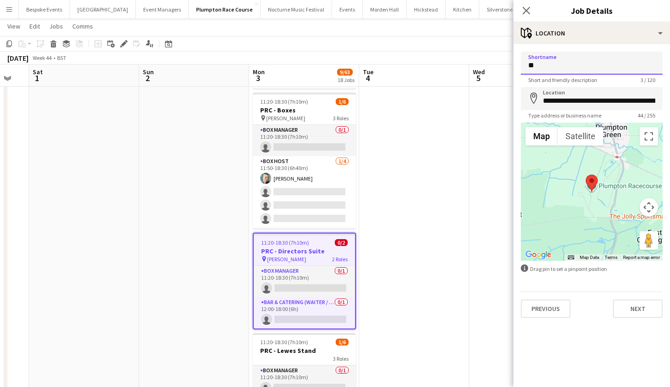
type input "*"
click at [647, 305] on button "Next" at bounding box center [638, 308] width 50 height 18
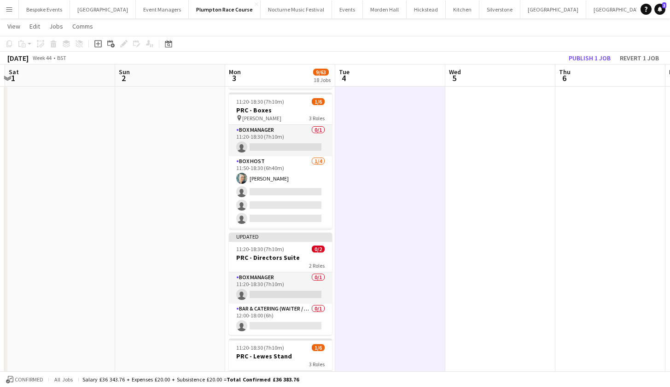
scroll to position [0, 338]
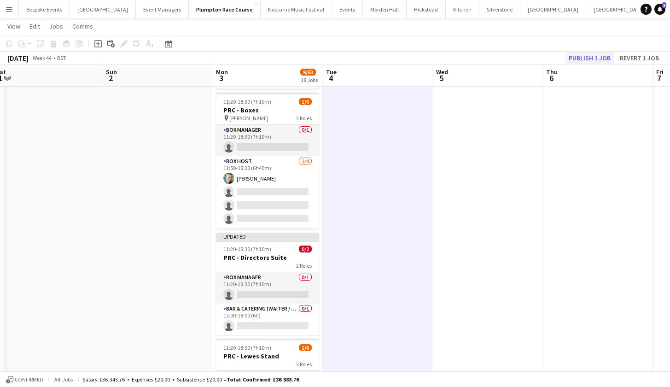
click at [603, 56] on button "Publish 1 job" at bounding box center [589, 58] width 49 height 12
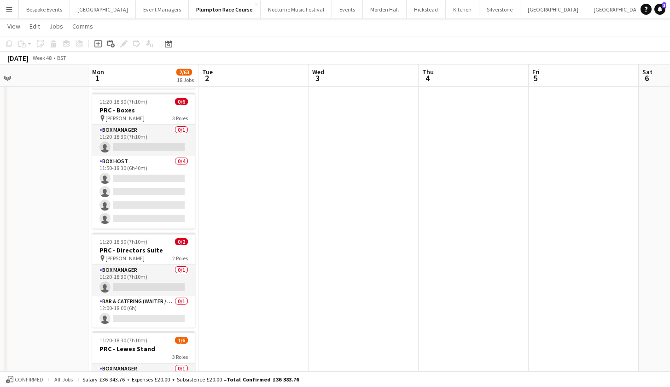
scroll to position [0, 237]
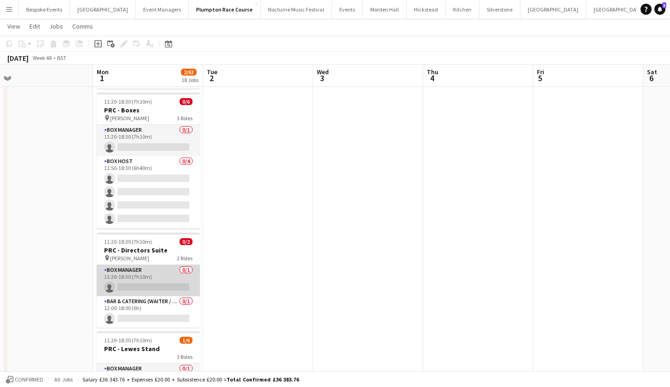
click at [132, 272] on app-card-role "Box Manager 0/1 11:20-18:30 (7h10m) single-neutral-actions" at bounding box center [148, 280] width 103 height 31
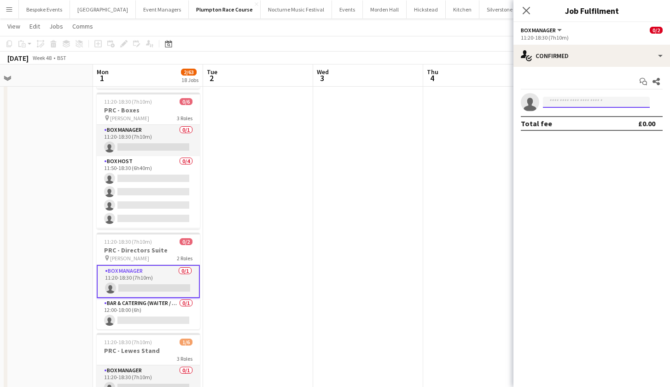
click at [603, 100] on input at bounding box center [596, 102] width 107 height 11
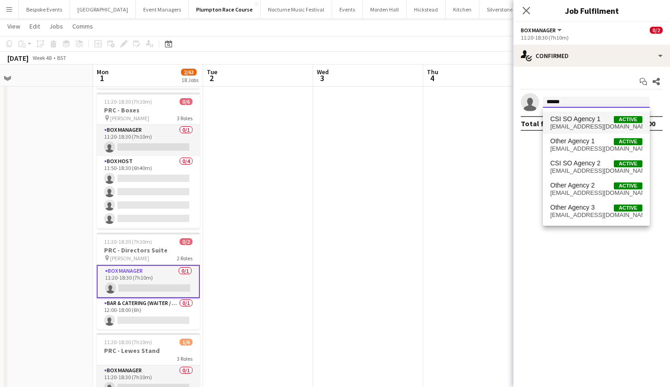
type input "******"
click at [598, 124] on span "[EMAIL_ADDRESS][DOMAIN_NAME]" at bounding box center [597, 126] width 92 height 7
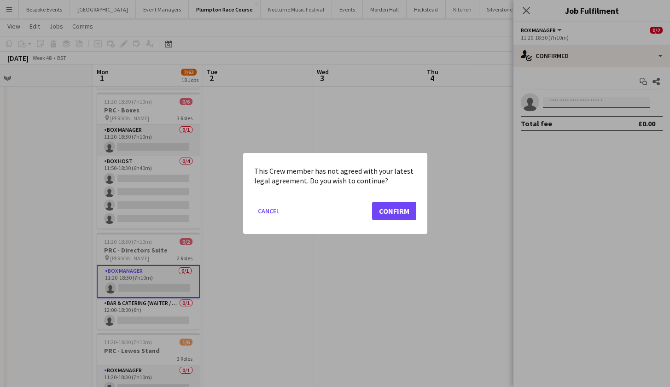
scroll to position [0, 0]
click at [402, 210] on button "Confirm" at bounding box center [394, 211] width 44 height 18
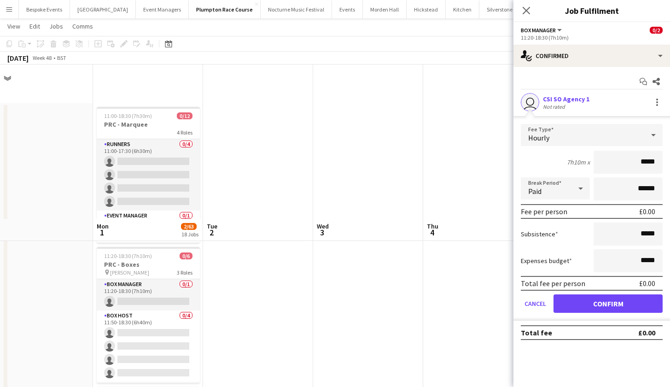
scroll to position [154, 0]
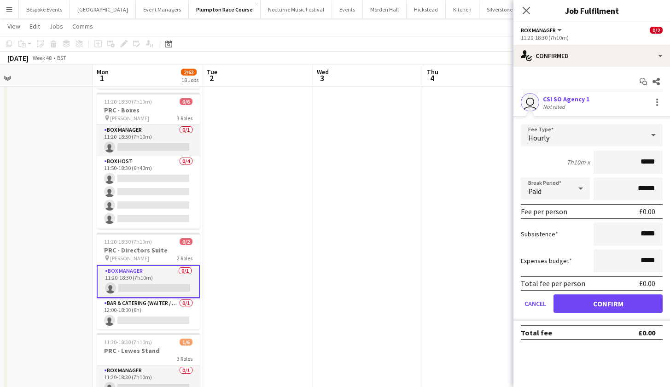
click at [630, 308] on button "Confirm" at bounding box center [608, 303] width 109 height 18
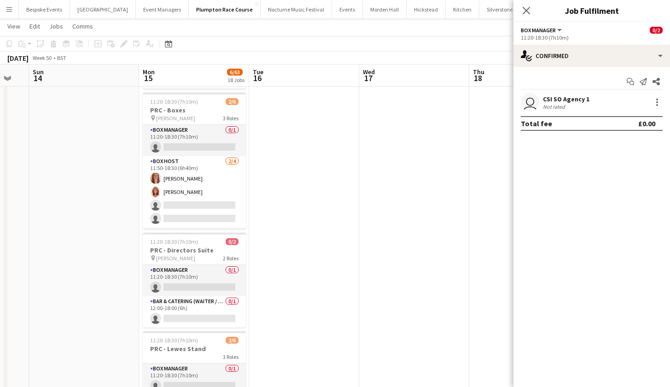
scroll to position [0, 328]
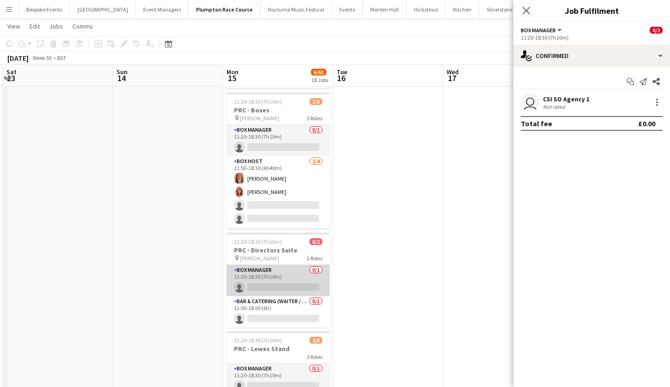
click at [271, 279] on app-card-role "Box Manager 0/1 11:20-18:30 (7h10m) single-neutral-actions" at bounding box center [278, 280] width 103 height 31
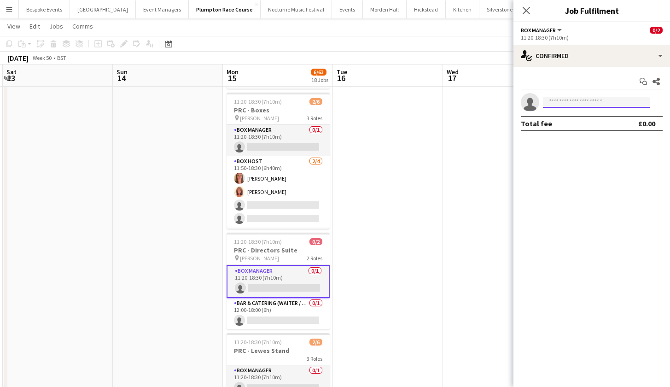
click at [584, 102] on input at bounding box center [596, 102] width 107 height 11
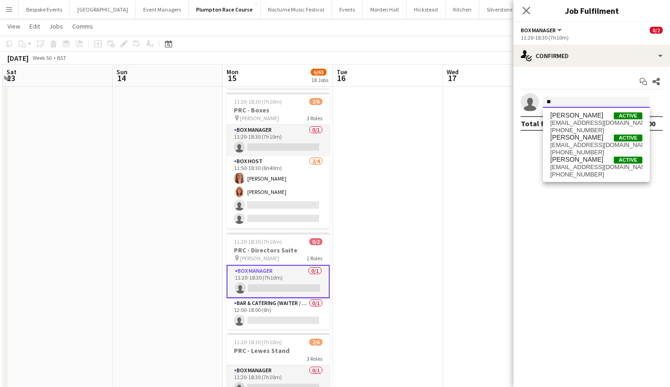
type input "*"
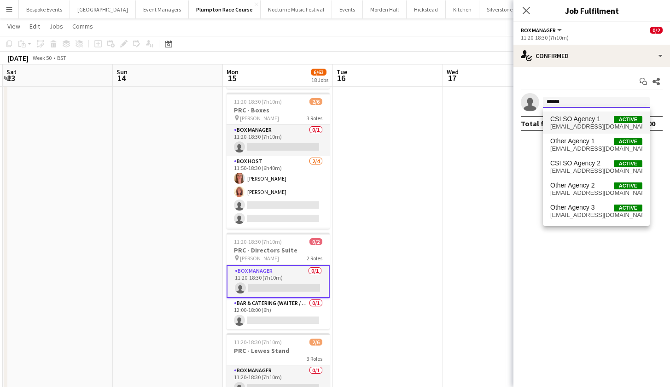
type input "******"
click at [580, 123] on span "CSI SO Agency 1" at bounding box center [576, 119] width 50 height 8
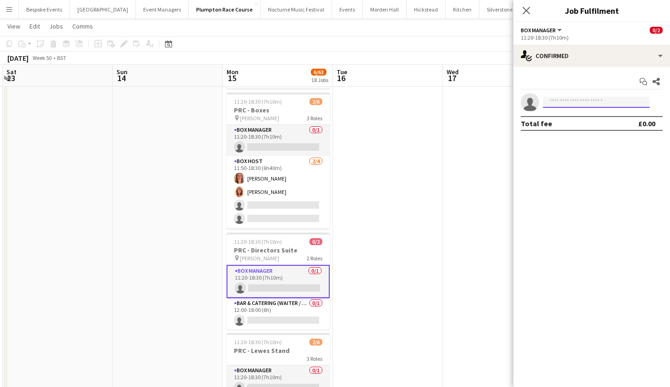
scroll to position [0, 0]
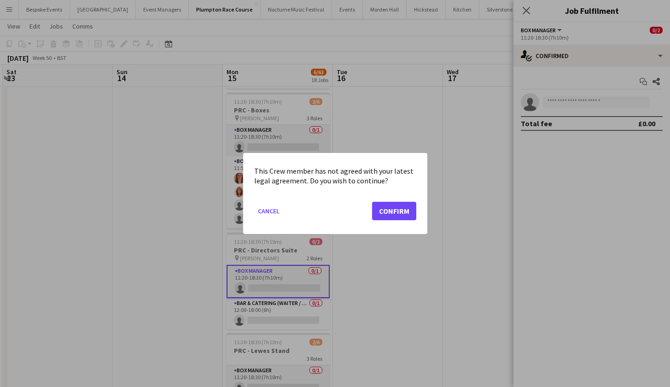
click at [394, 211] on button "Confirm" at bounding box center [394, 211] width 44 height 18
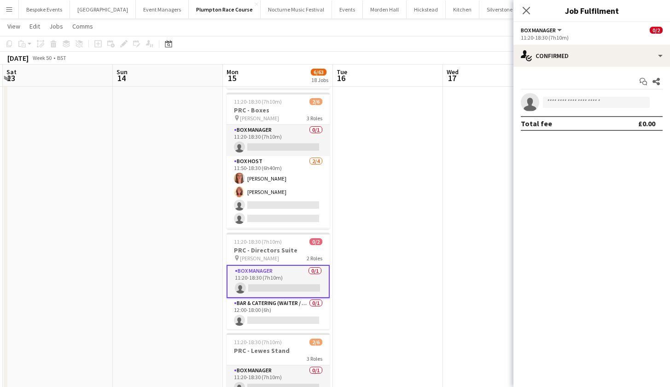
scroll to position [154, 0]
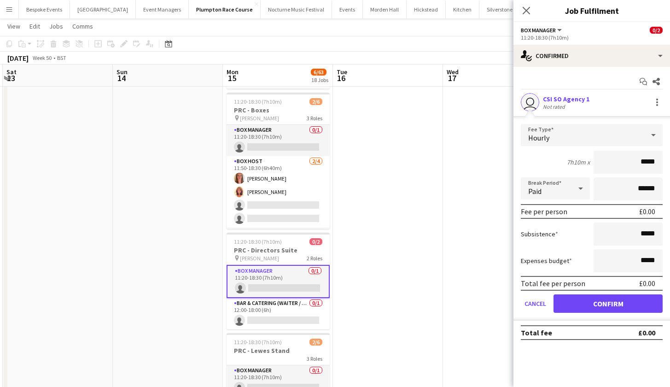
click at [602, 299] on button "Confirm" at bounding box center [608, 303] width 109 height 18
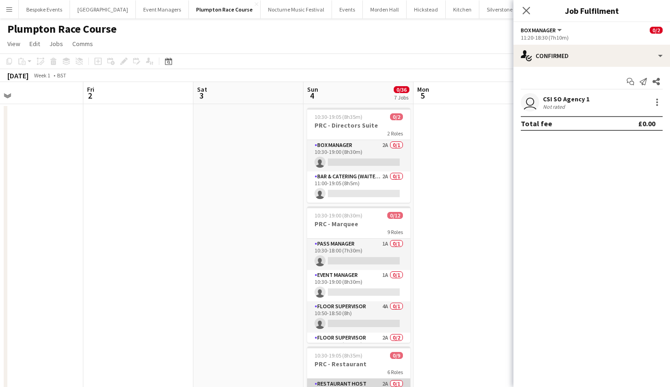
scroll to position [0, 0]
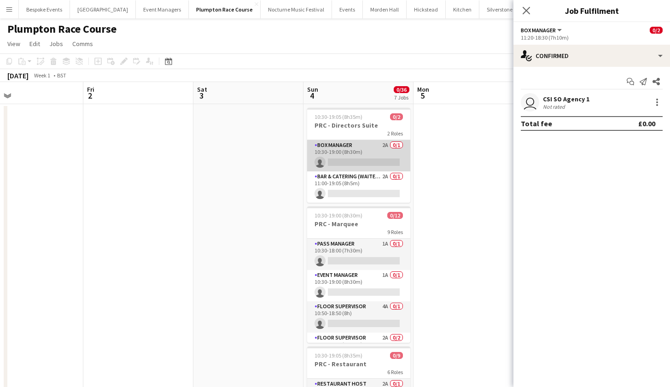
click at [346, 157] on app-card-role "Box Manager 2A 0/1 10:30-19:00 (8h30m) single-neutral-actions" at bounding box center [358, 155] width 103 height 31
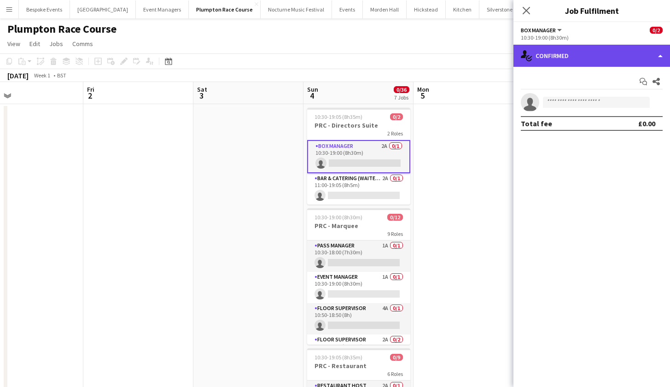
click at [575, 53] on div "single-neutral-actions-check-2 Confirmed" at bounding box center [592, 56] width 157 height 22
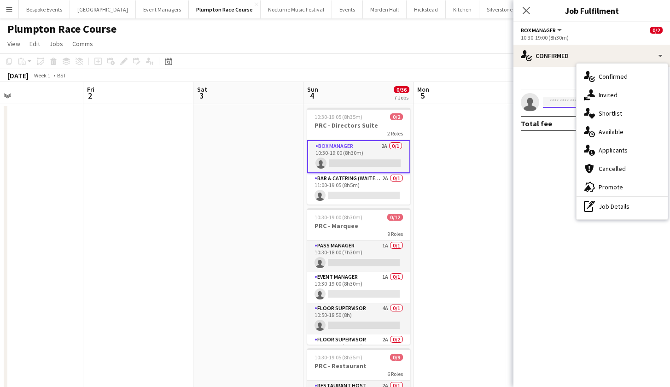
click at [554, 101] on input at bounding box center [596, 102] width 107 height 11
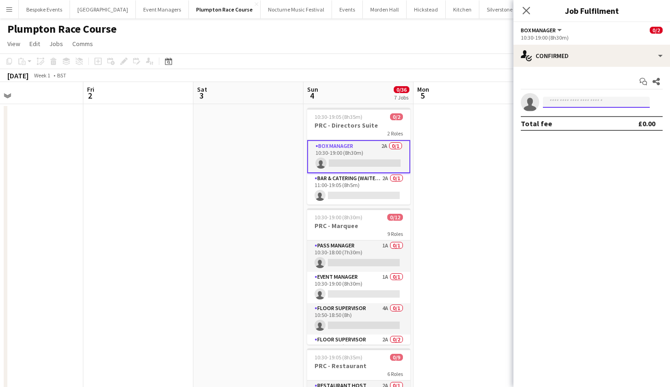
type input "*"
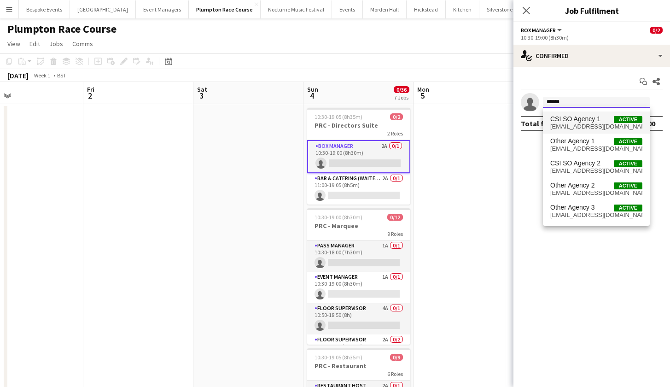
type input "******"
click at [565, 123] on span "[EMAIL_ADDRESS][DOMAIN_NAME]" at bounding box center [597, 126] width 92 height 7
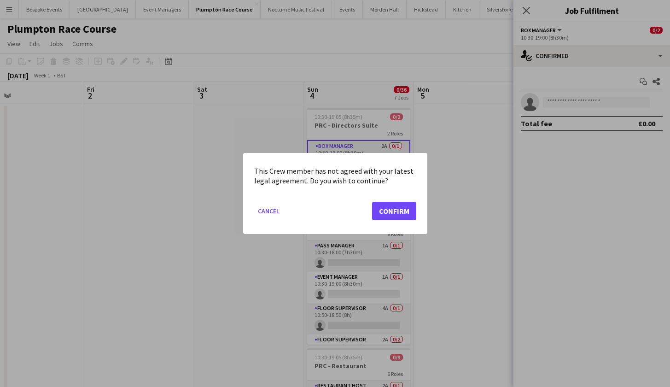
click at [384, 213] on button "Confirm" at bounding box center [394, 211] width 44 height 18
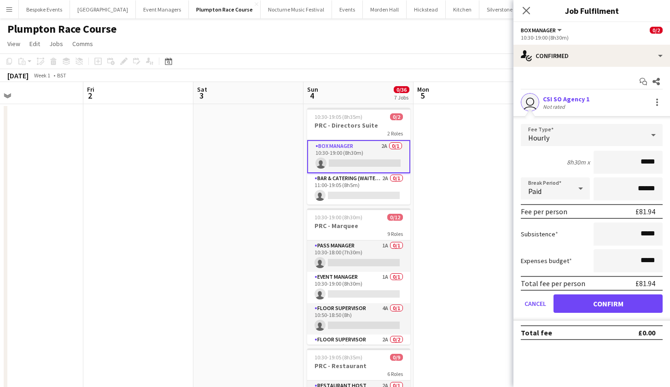
click at [629, 310] on button "Confirm" at bounding box center [608, 303] width 109 height 18
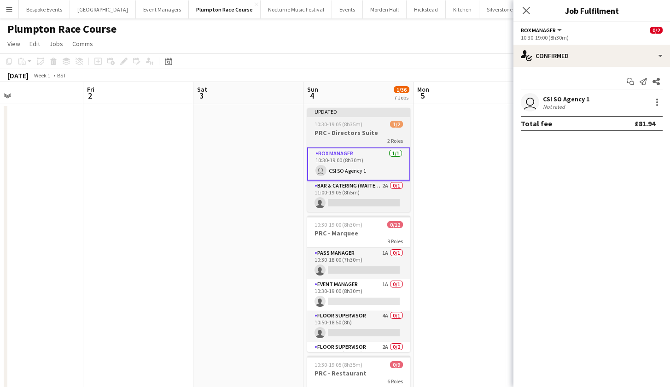
click at [377, 133] on h3 "PRC - Directors Suite" at bounding box center [358, 133] width 103 height 8
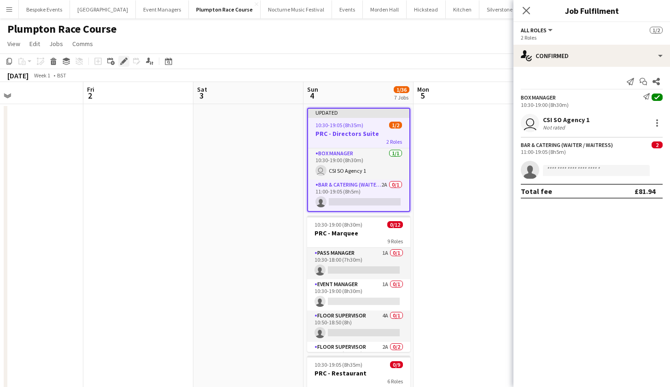
click at [125, 60] on icon at bounding box center [123, 61] width 5 height 5
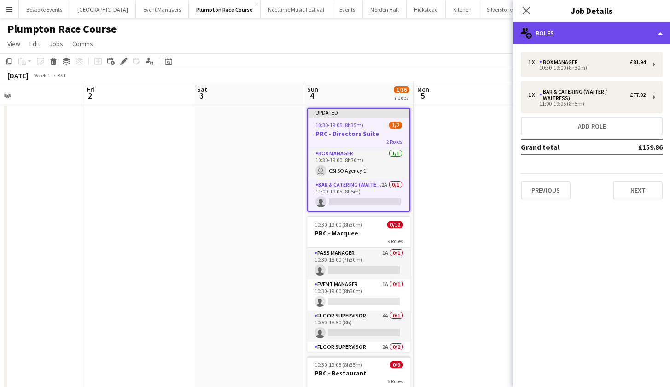
click at [610, 37] on div "multiple-users-add Roles" at bounding box center [592, 33] width 157 height 22
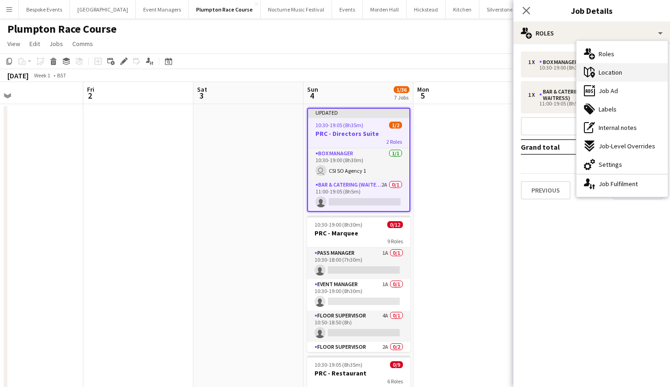
click at [617, 75] on span "Location" at bounding box center [610, 72] width 23 height 8
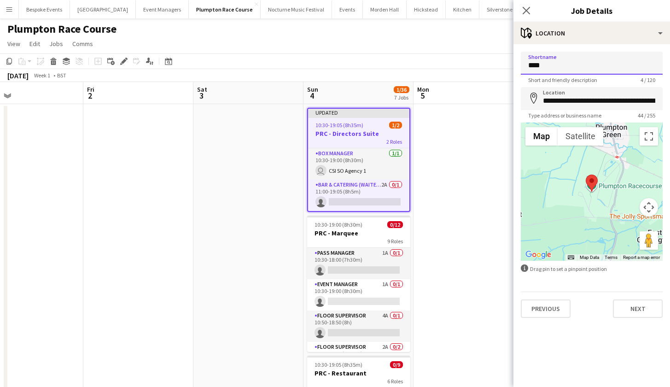
type input "*****"
click at [638, 309] on button "Next" at bounding box center [638, 308] width 50 height 18
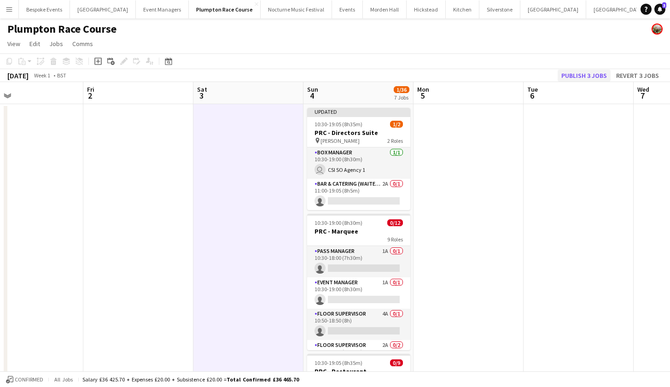
click at [596, 73] on button "Publish 3 jobs" at bounding box center [584, 76] width 53 height 12
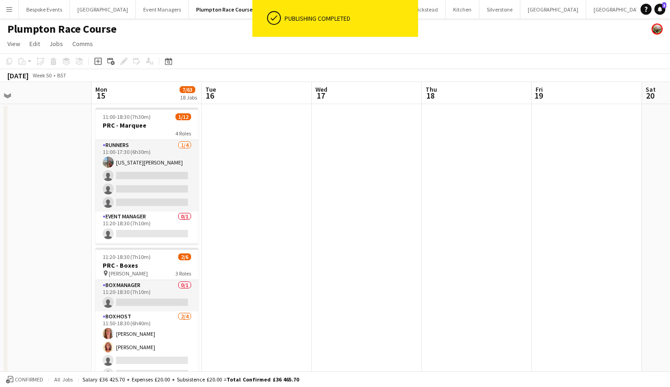
scroll to position [0, 231]
